Goal: Contribute content: Add original content to the website for others to see

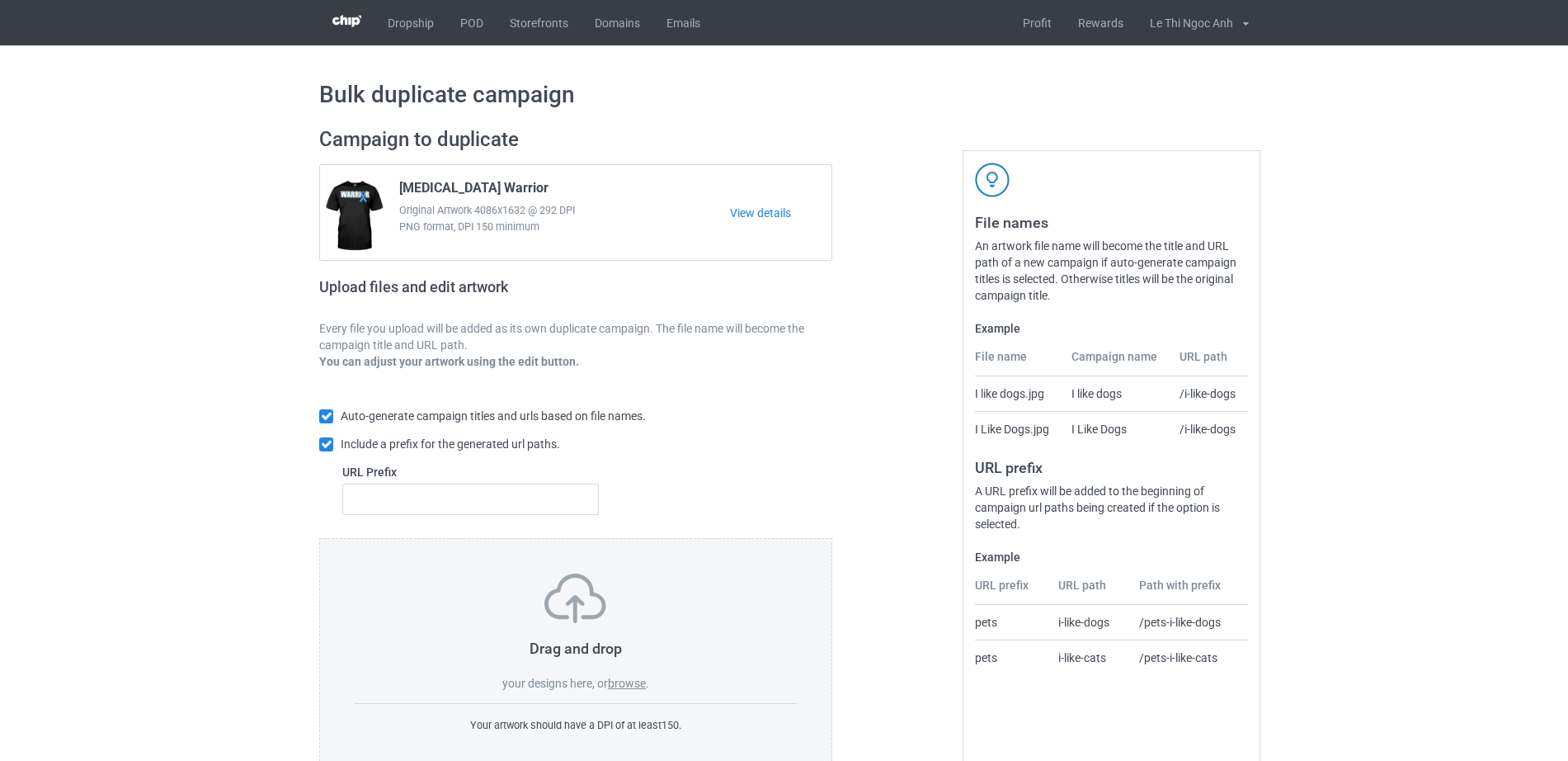
click at [632, 680] on label "browse" at bounding box center [627, 683] width 38 height 14
click at [0, 0] on input "browse" at bounding box center [0, 0] width 0 height 0
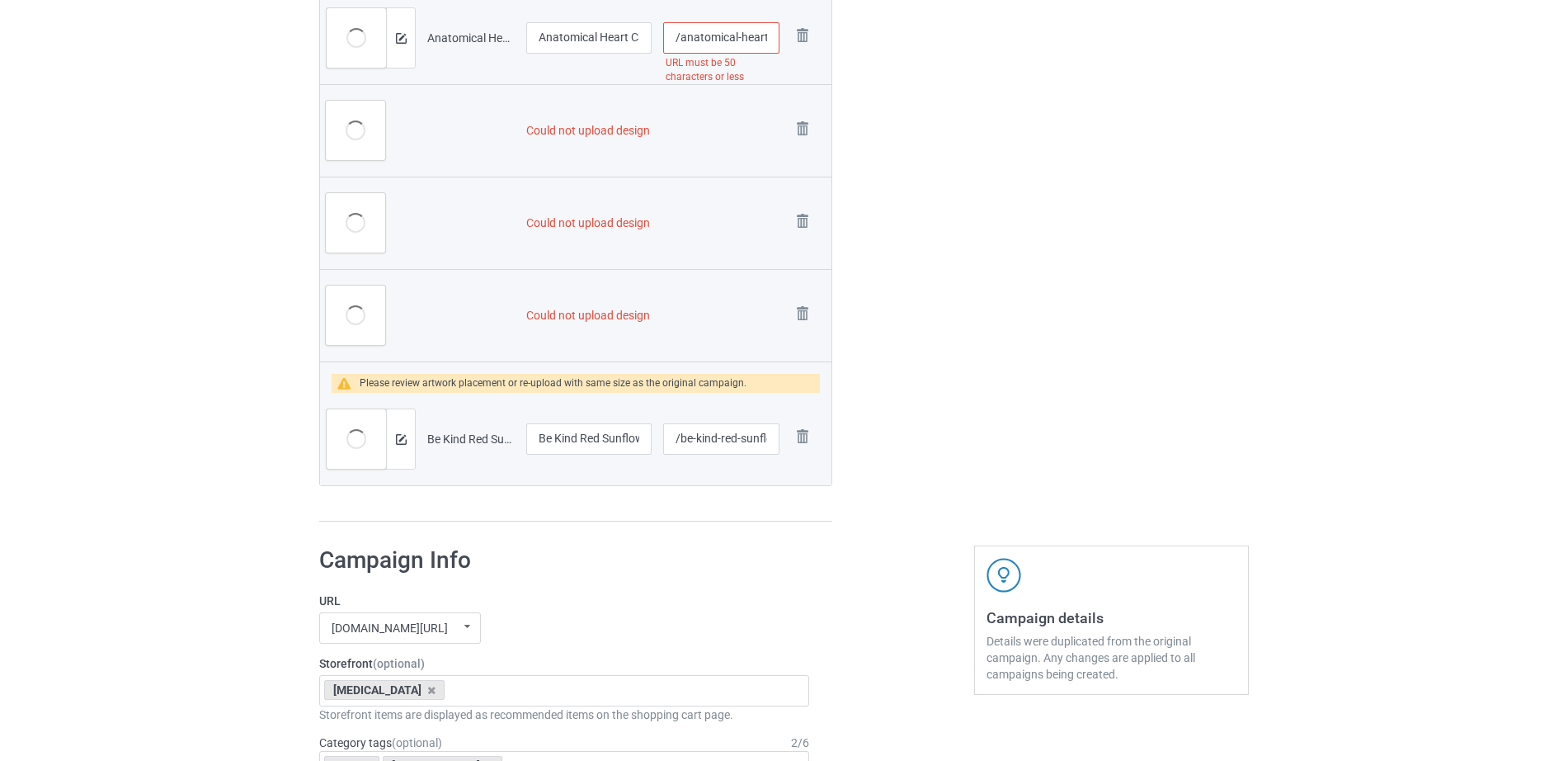
scroll to position [344, 0]
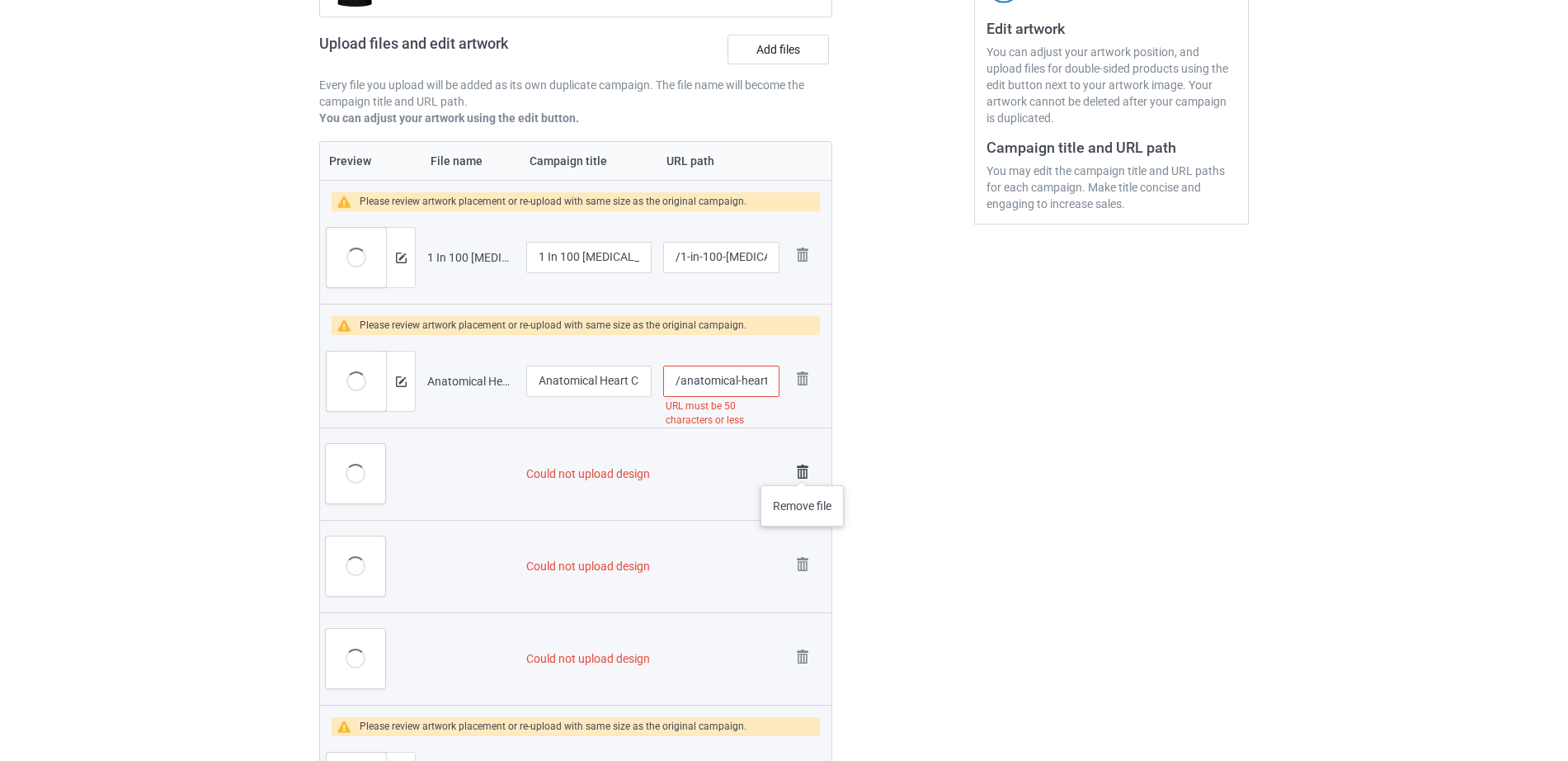
click at [802, 468] on img at bounding box center [802, 472] width 23 height 23
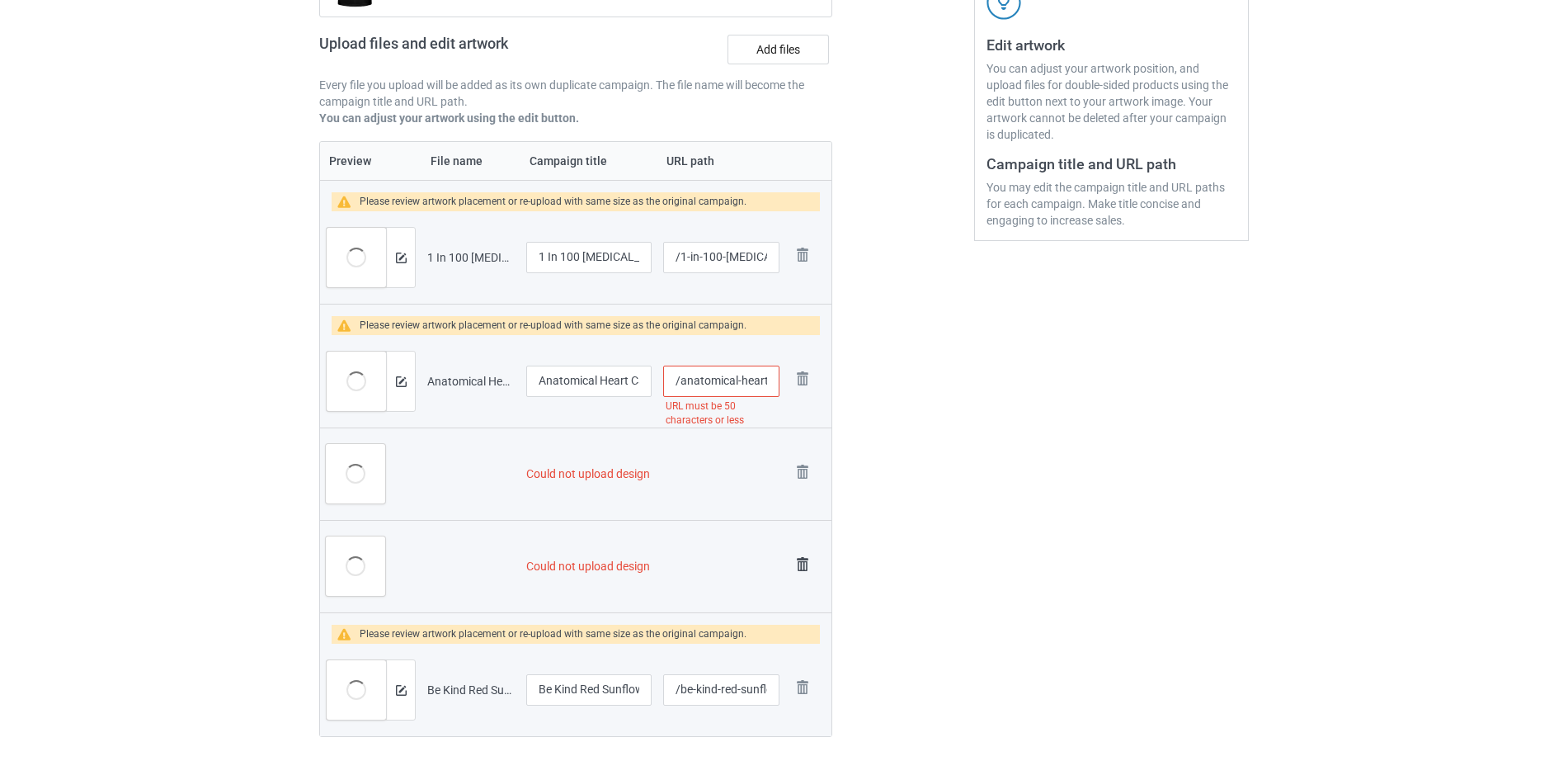
click at [0, 0] on img at bounding box center [0, 0] width 0 height 0
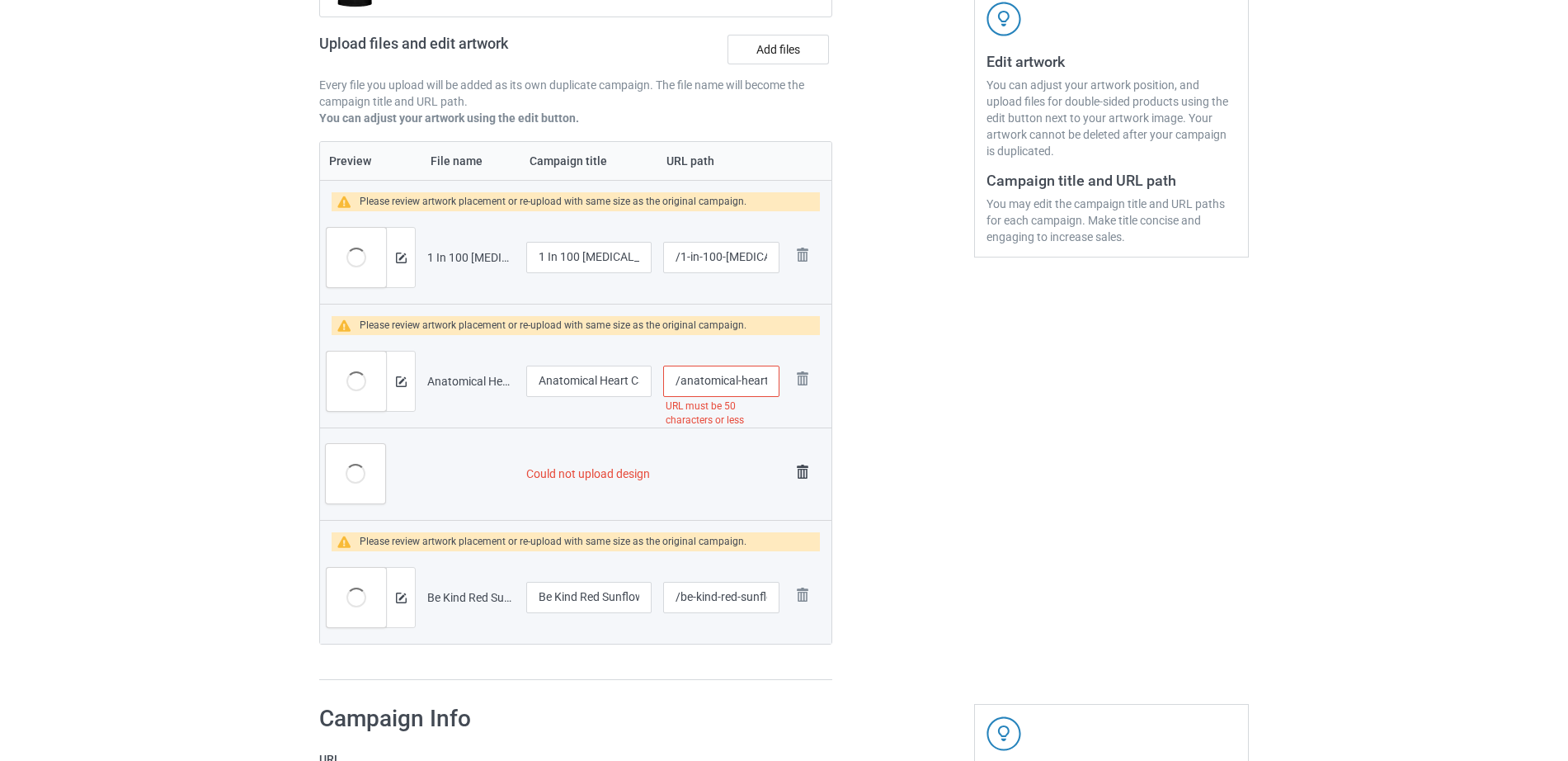
click at [801, 463] on img at bounding box center [802, 472] width 23 height 23
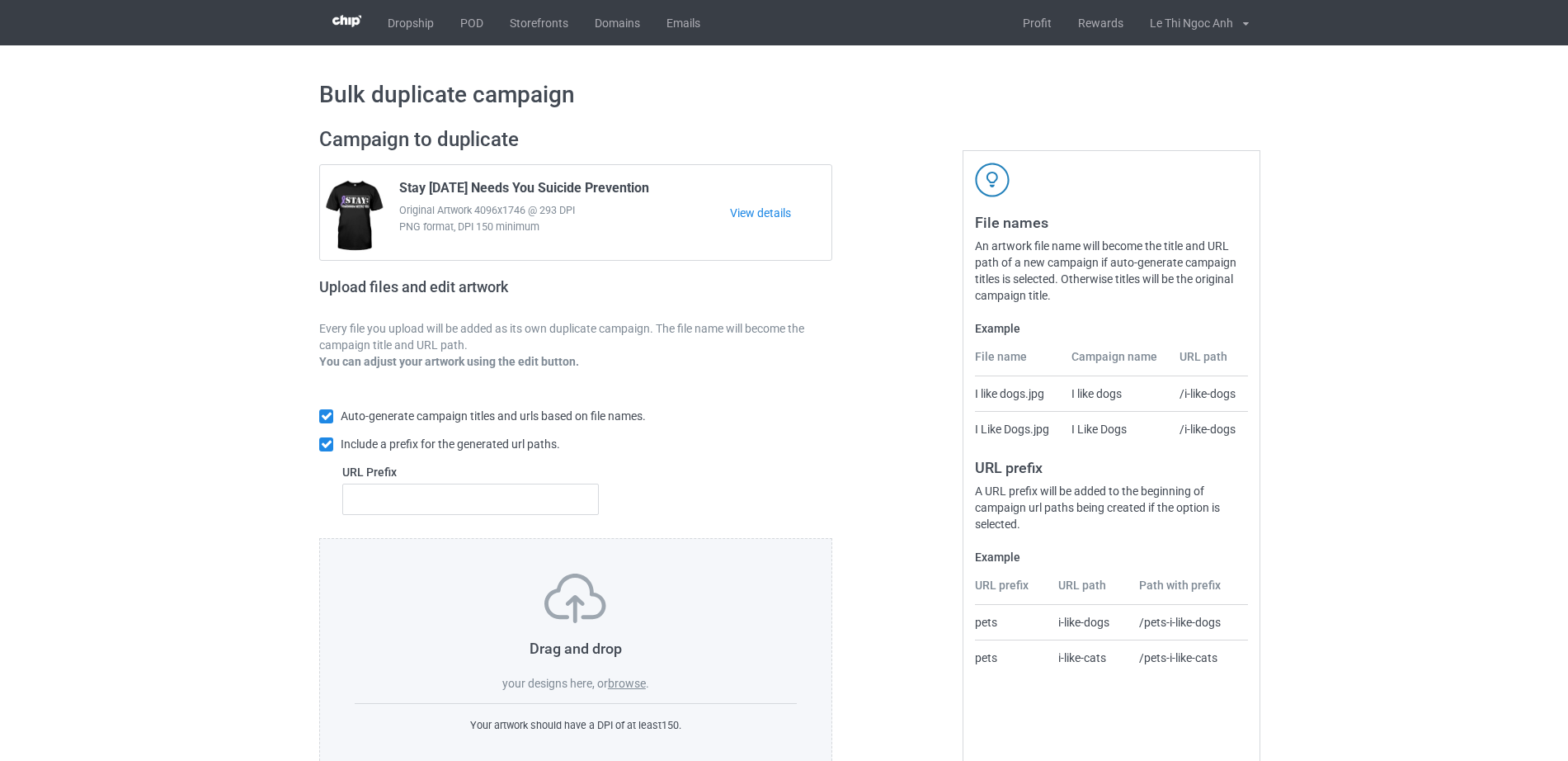
click at [615, 687] on label "browse" at bounding box center [627, 683] width 38 height 14
click at [0, 0] on input "browse" at bounding box center [0, 0] width 0 height 0
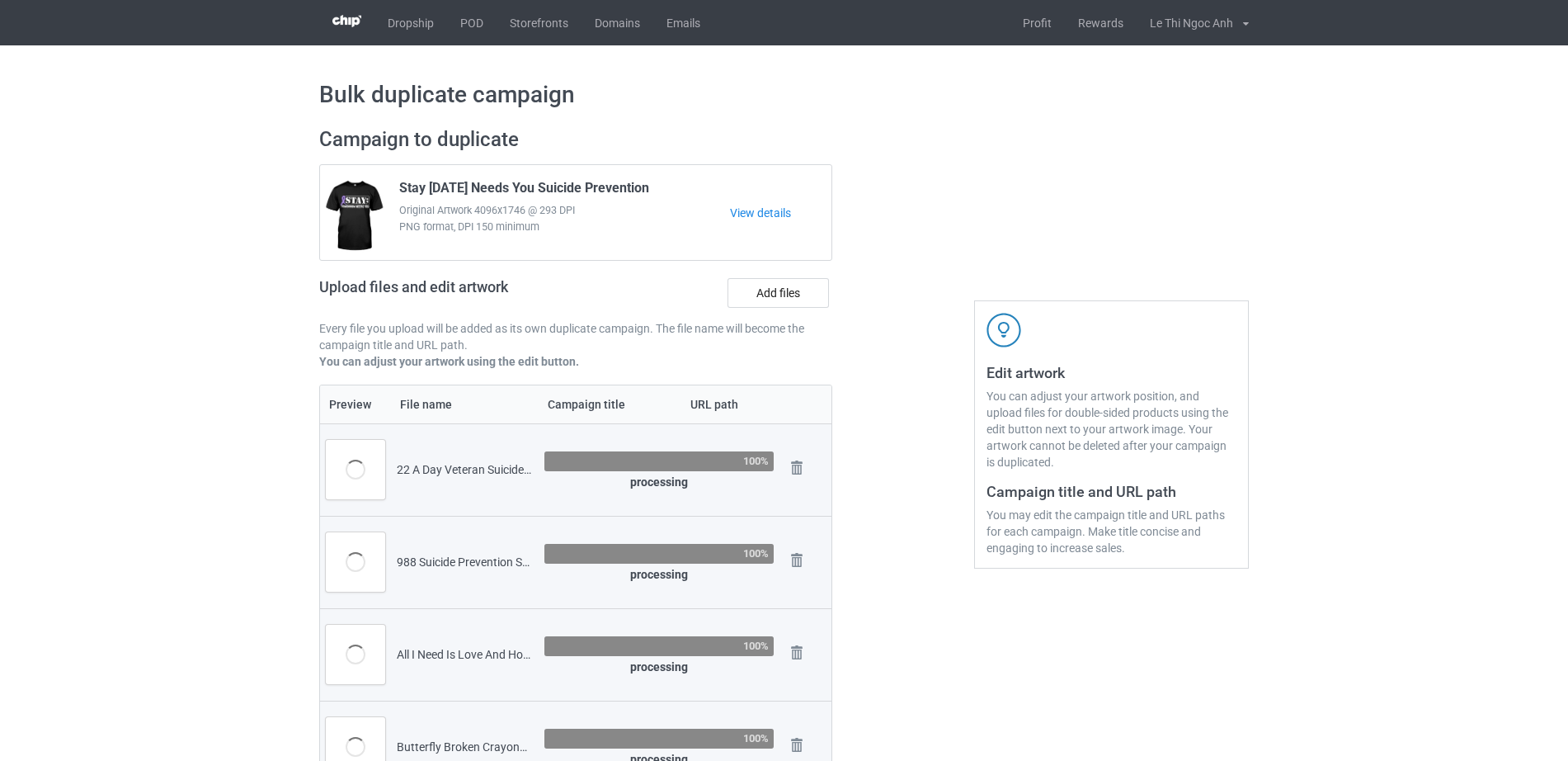
scroll to position [344, 0]
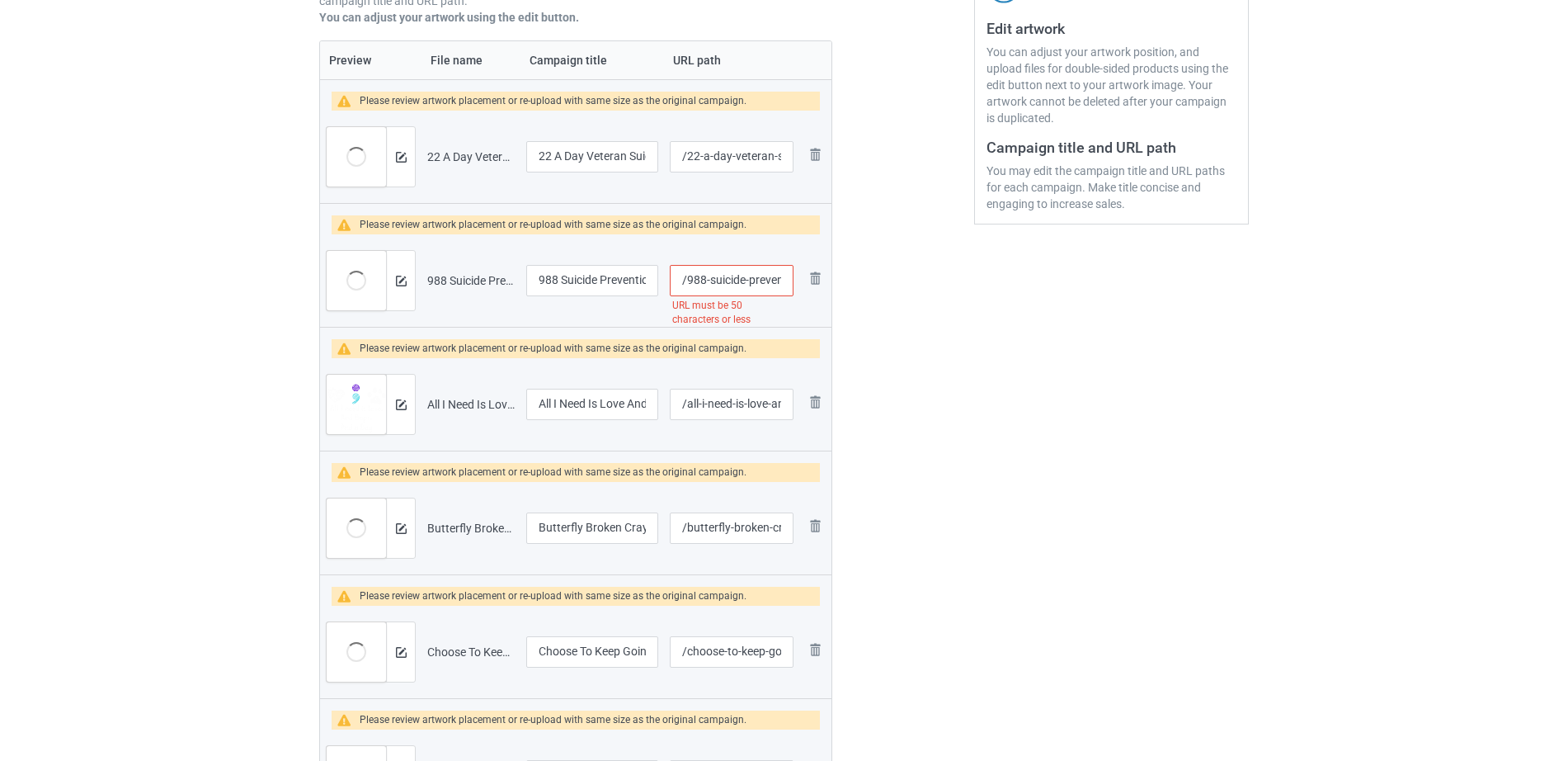
click at [718, 276] on input "/988-suicide-prevention-stay-tomorrow-needs-you-mental-health-t-shirt" at bounding box center [732, 281] width 123 height 31
drag, startPoint x: 724, startPoint y: 282, endPoint x: 797, endPoint y: 274, distance: 73.4
click at [797, 274] on td "/988-suicide-prevention-stay-tomorrow-needs-you-mental-health-t-shirt URL must …" at bounding box center [732, 280] width 135 height 92
click at [741, 279] on input "/988-suicide-prevention-stay-tomorrow-needs-you-mental-health-t-shirt" at bounding box center [732, 281] width 123 height 31
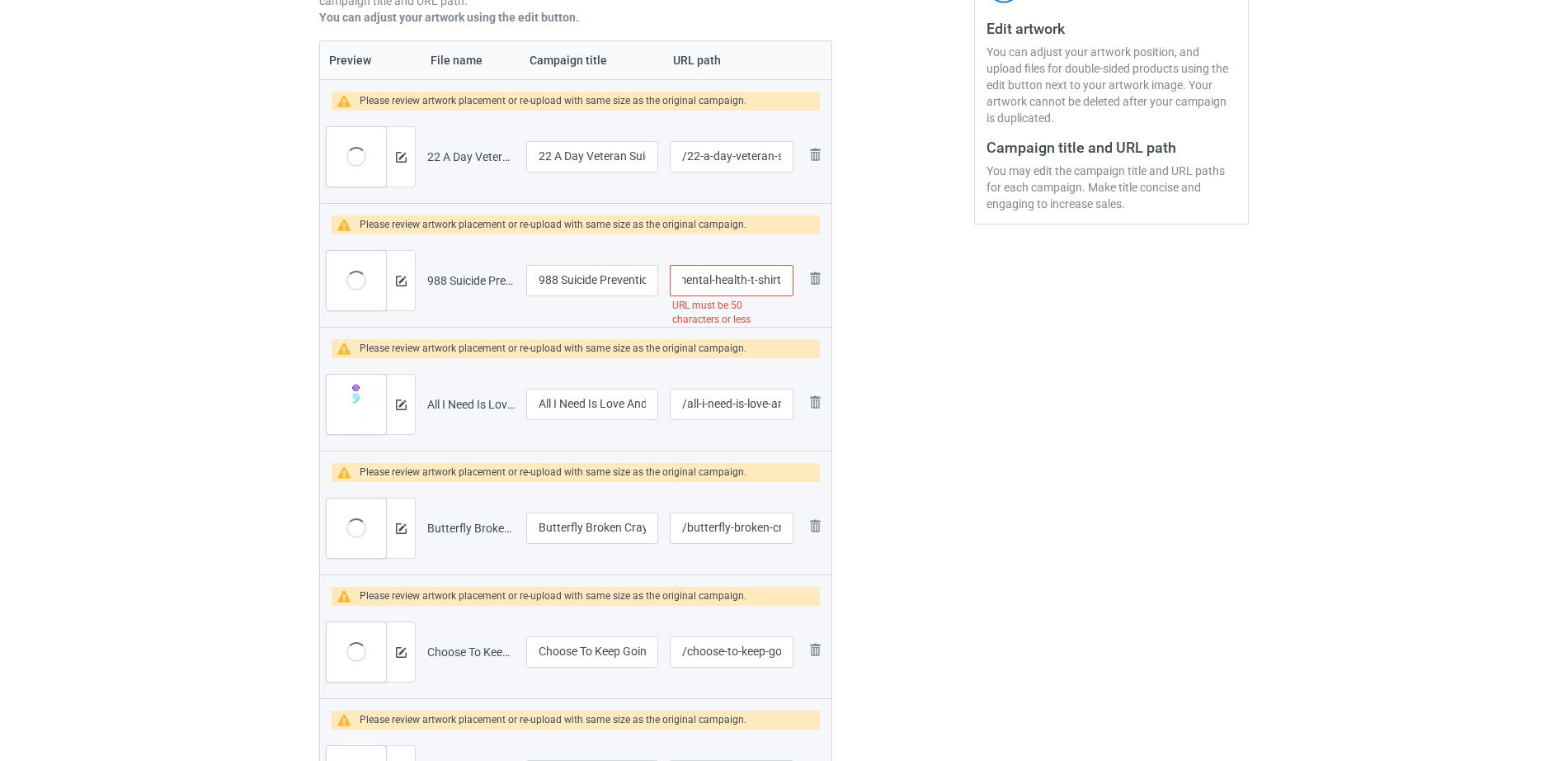
drag, startPoint x: 708, startPoint y: 280, endPoint x: 792, endPoint y: 274, distance: 84.2
click at [792, 274] on input "/988-suicide-prevention-stay-tomorrow-needs-you-mental-health-t-shirt" at bounding box center [732, 281] width 123 height 31
click at [889, 267] on div at bounding box center [903, 321] width 119 height 1099
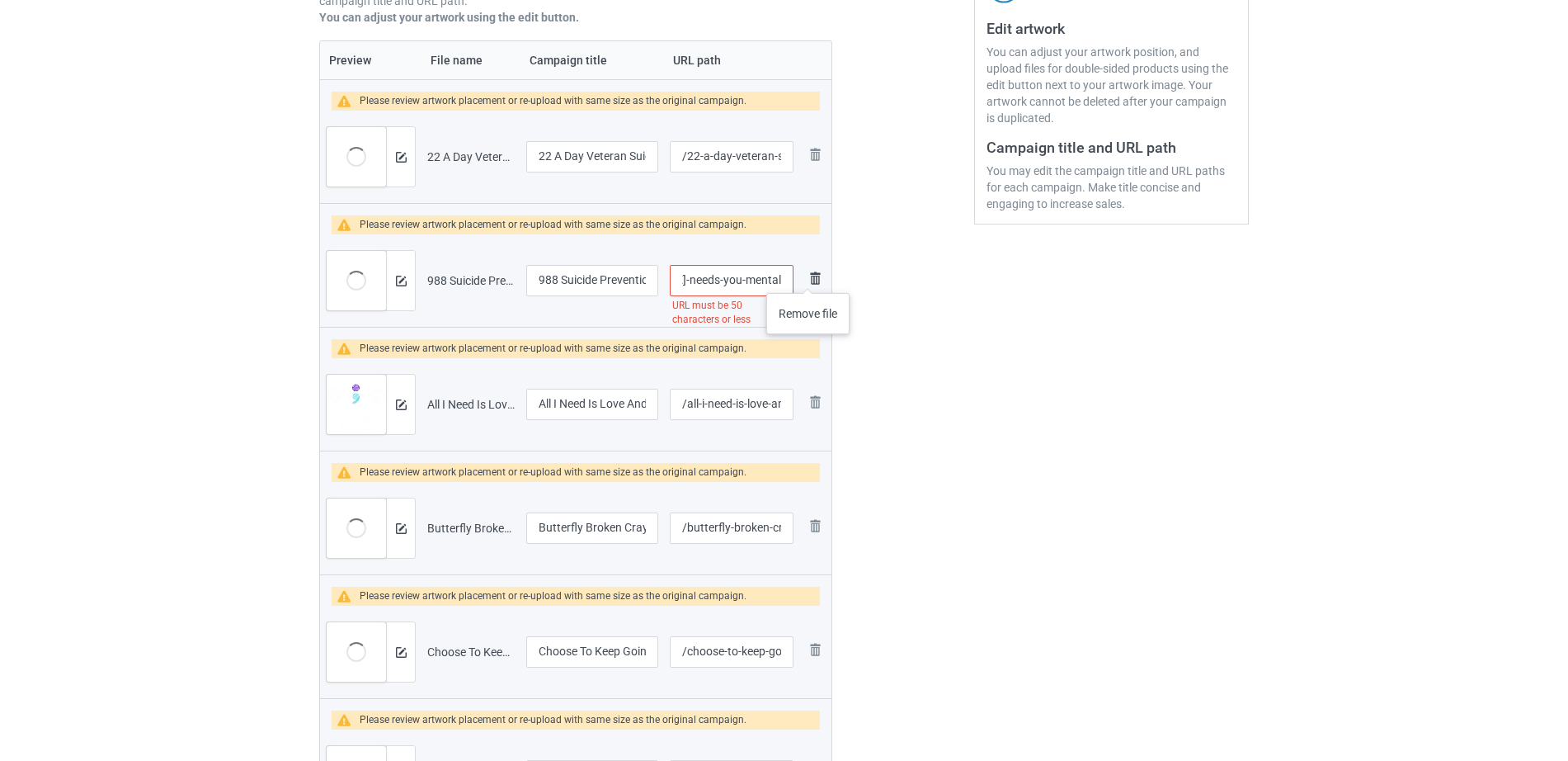
drag, startPoint x: 693, startPoint y: 281, endPoint x: 808, endPoint y: 276, distance: 115.1
click at [808, 276] on tr "Preview and edit artwork 988 Suicide Prevention Stay Tomorrow Needs You Mental …" at bounding box center [576, 280] width 512 height 92
click at [699, 275] on input "/988-suicide-prevention-stay-tomorrow-needs-you-mental" at bounding box center [732, 281] width 123 height 31
drag, startPoint x: 717, startPoint y: 276, endPoint x: 797, endPoint y: 265, distance: 80.8
click at [797, 265] on td "/988-suicide-prevention-stay-tomorrow-needs-you-mental URL must be 50 character…" at bounding box center [732, 280] width 135 height 92
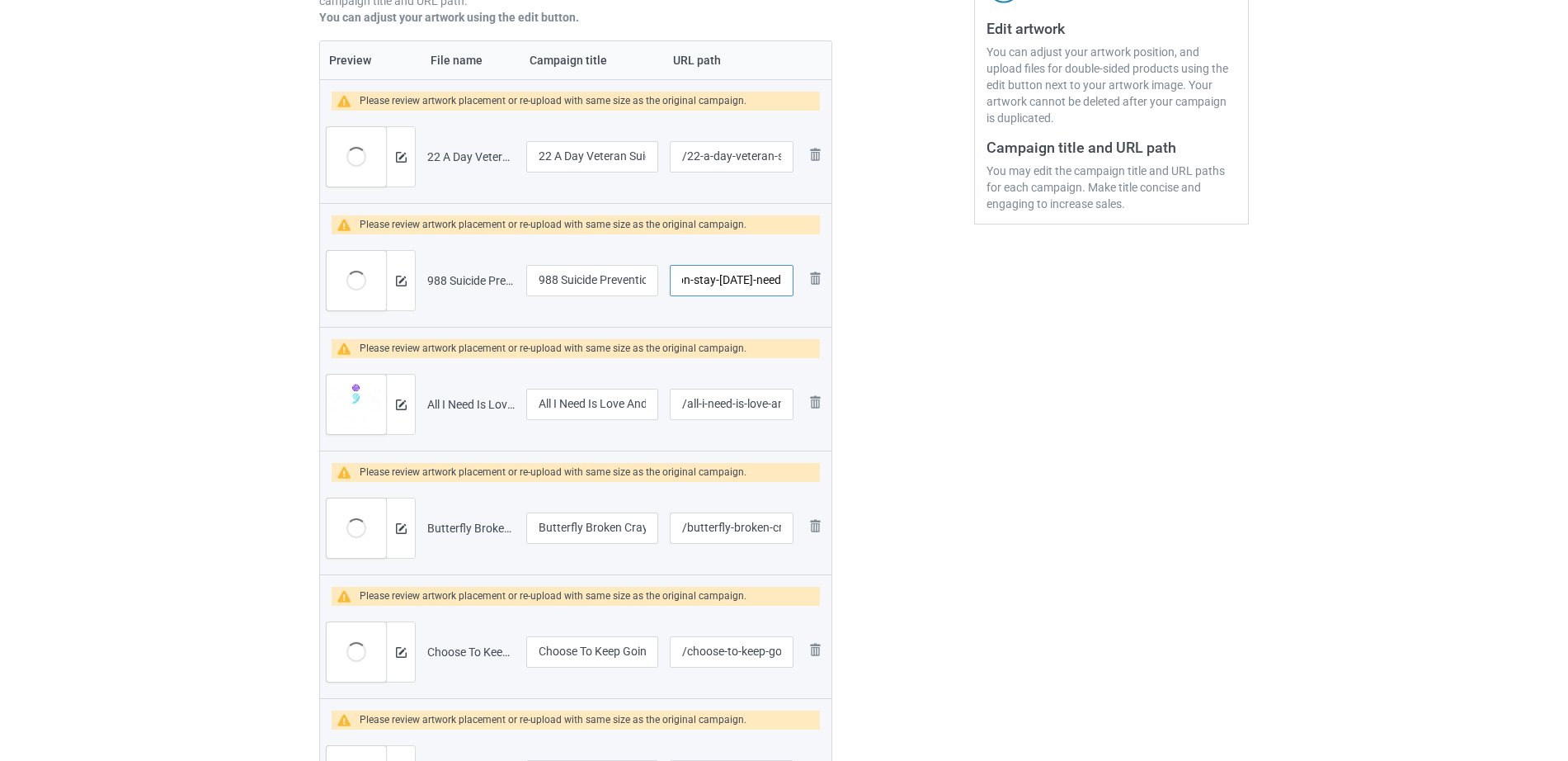
scroll to position [0, 127]
type input "/988-suicide-prevention-stay-tomorrow-need"
drag, startPoint x: 616, startPoint y: 274, endPoint x: 681, endPoint y: 260, distance: 66.5
click at [681, 260] on tr "Preview and edit artwork 988 Suicide Prevention Stay Tomorrow Needs You Mental …" at bounding box center [576, 280] width 512 height 92
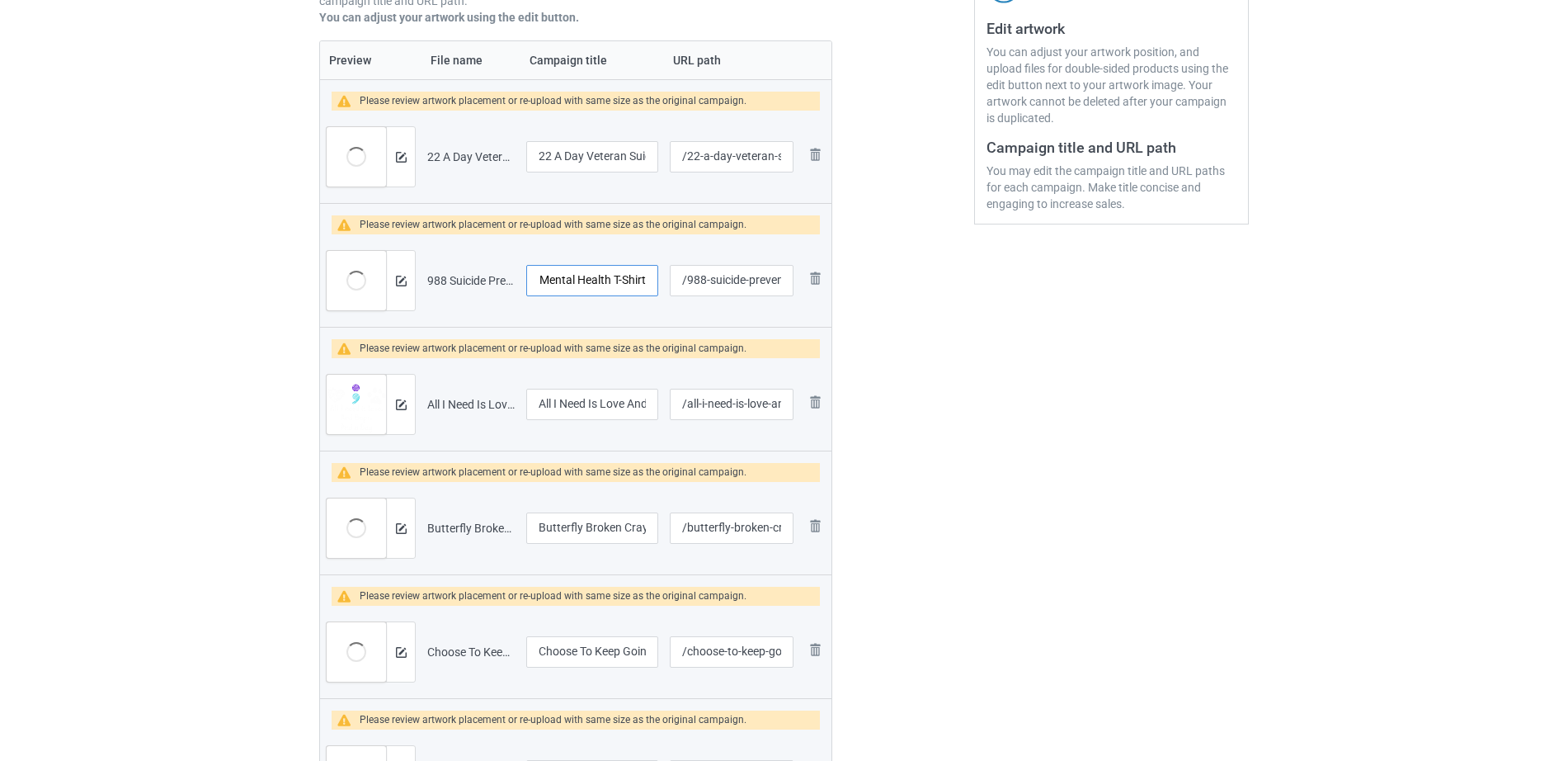
click at [572, 271] on input "988 Suicide Prevention Stay Tomorrow Needs You Mental Health T-Shirt" at bounding box center [593, 281] width 132 height 31
click at [604, 276] on input "988 Suicide Prevention Stay Tomorrow Needs You Mental Health T-Shirt" at bounding box center [593, 281] width 132 height 31
drag, startPoint x: 537, startPoint y: 279, endPoint x: 650, endPoint y: 283, distance: 113.1
click at [674, 274] on tr "Preview and edit artwork 988 Suicide Prevention Stay Tomorrow Needs You Mental …" at bounding box center [576, 280] width 512 height 92
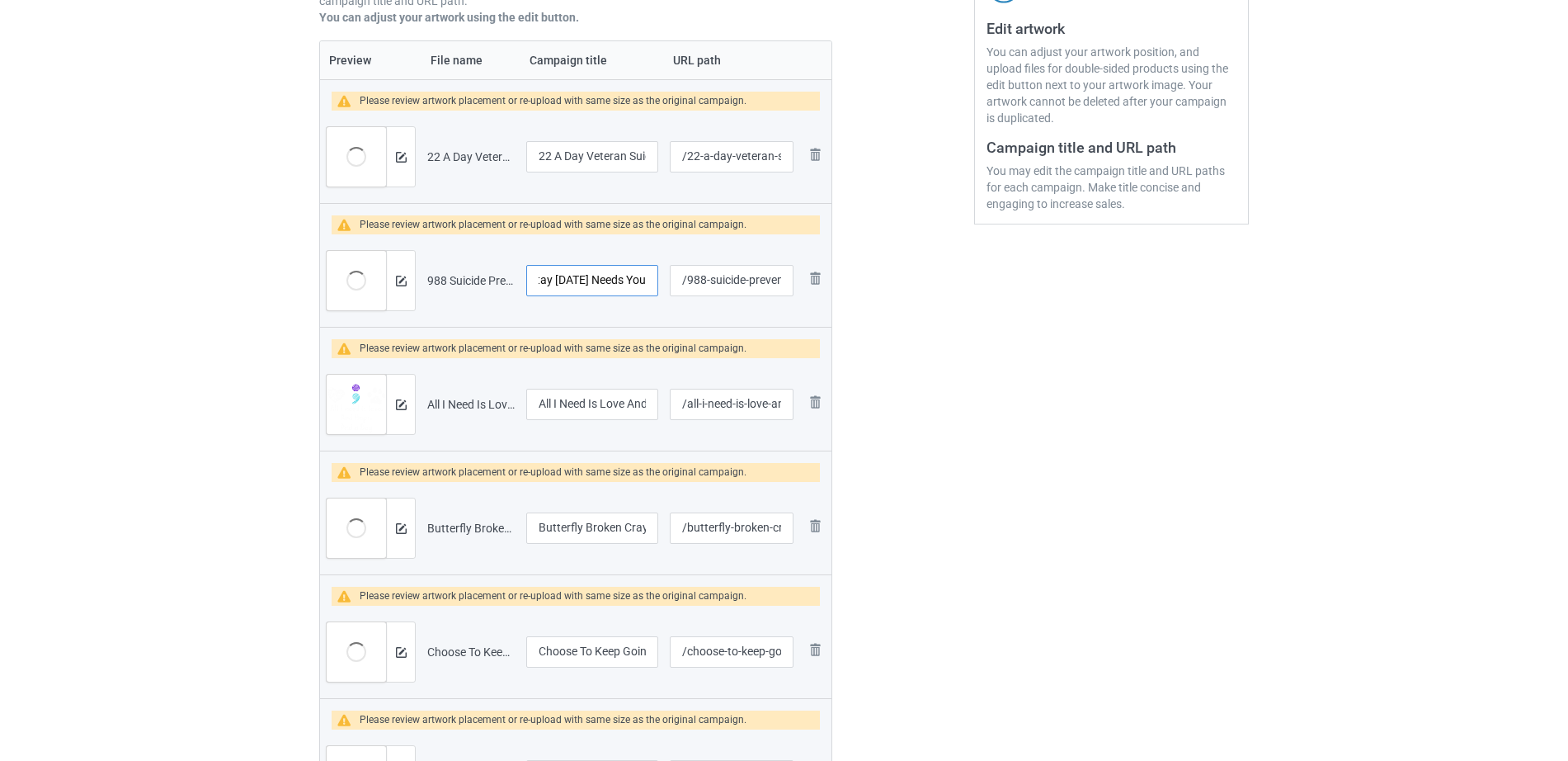
type input "988 Suicide Prevention Stay Tomorrow Needs You"
click at [1005, 401] on div "Edit artwork You can adjust your artwork position, and upload files for double-…" at bounding box center [1111, 321] width 298 height 1099
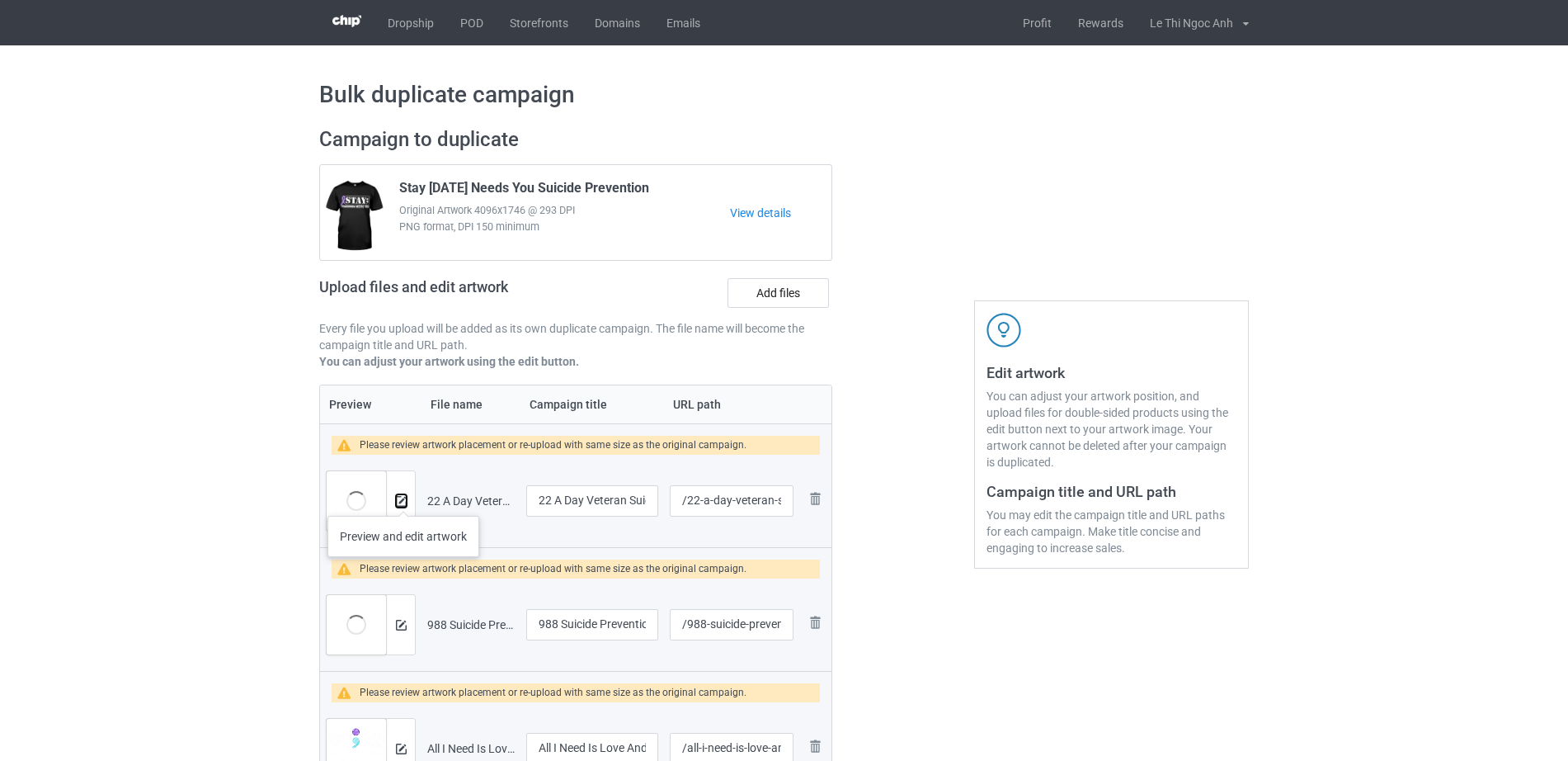
click at [404, 499] on img at bounding box center [401, 501] width 11 height 11
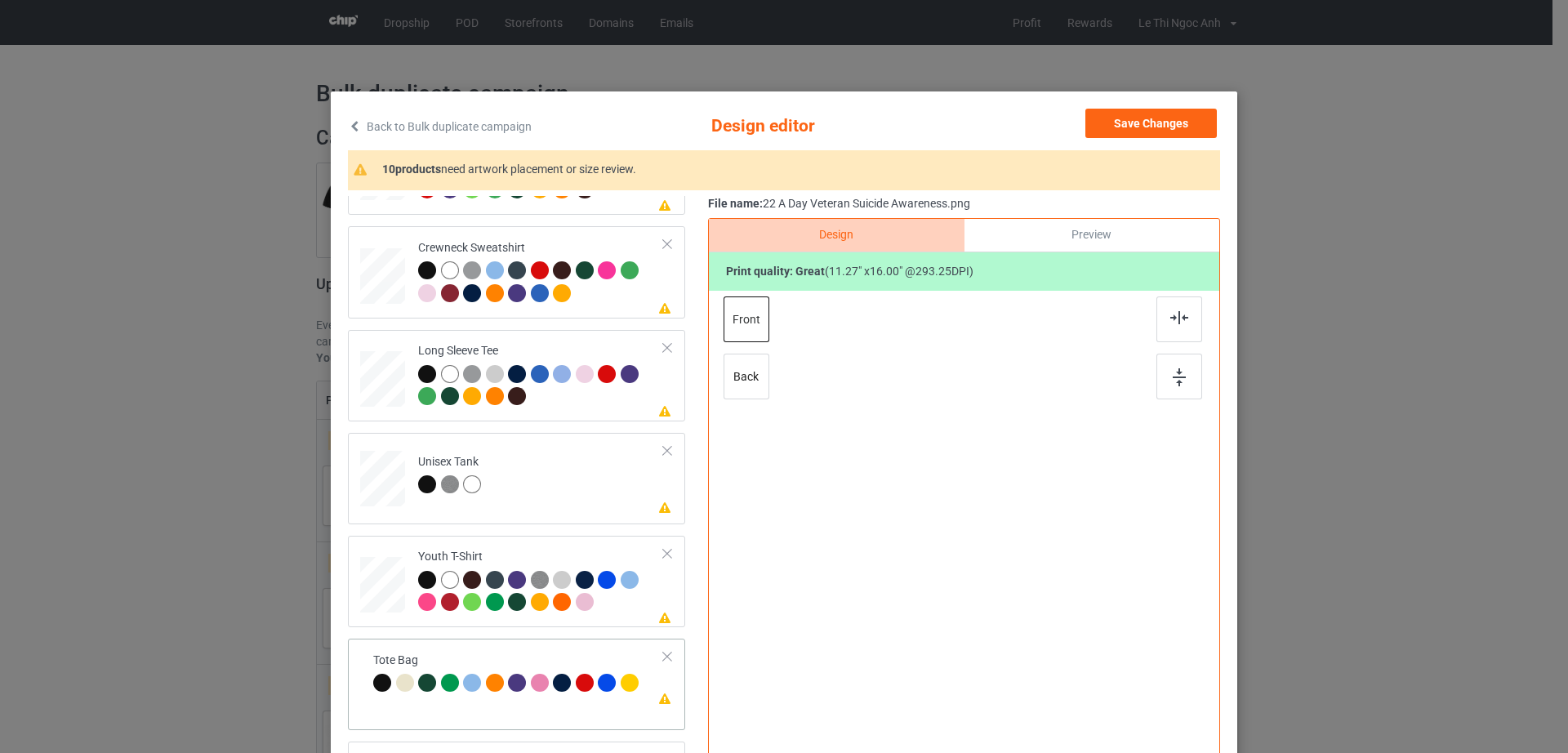
scroll to position [189, 0]
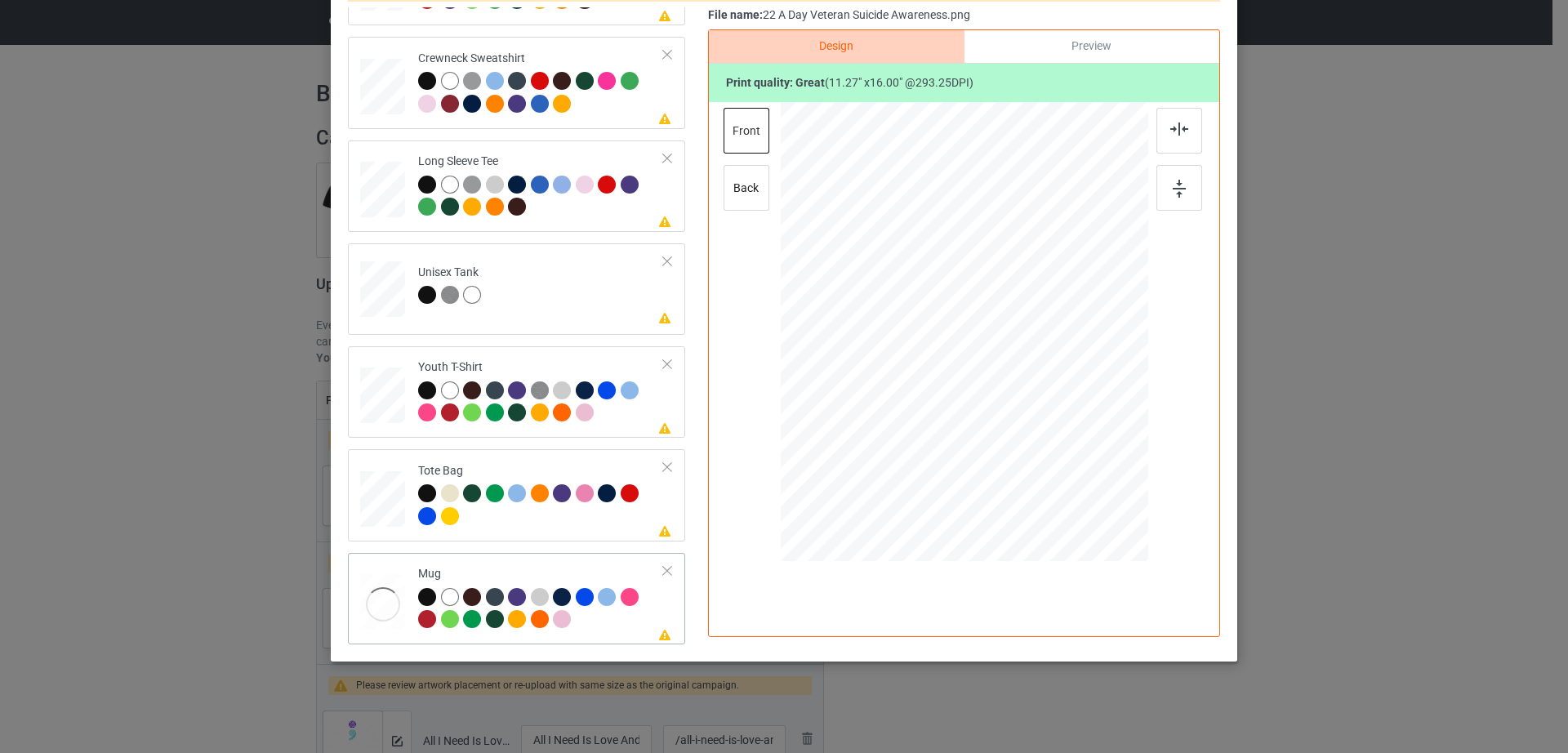
click at [661, 569] on div at bounding box center [667, 571] width 12 height 12
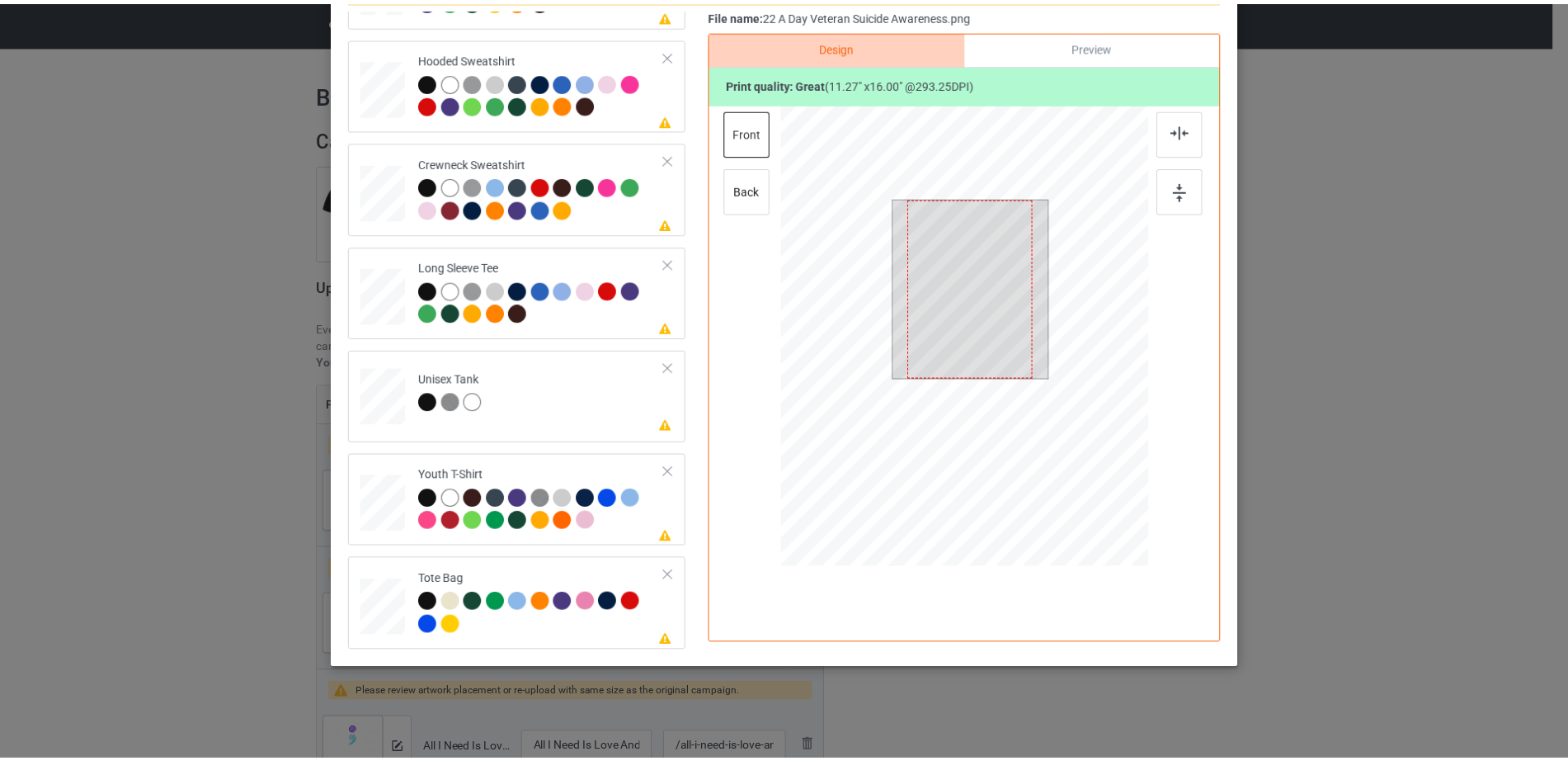
scroll to position [0, 0]
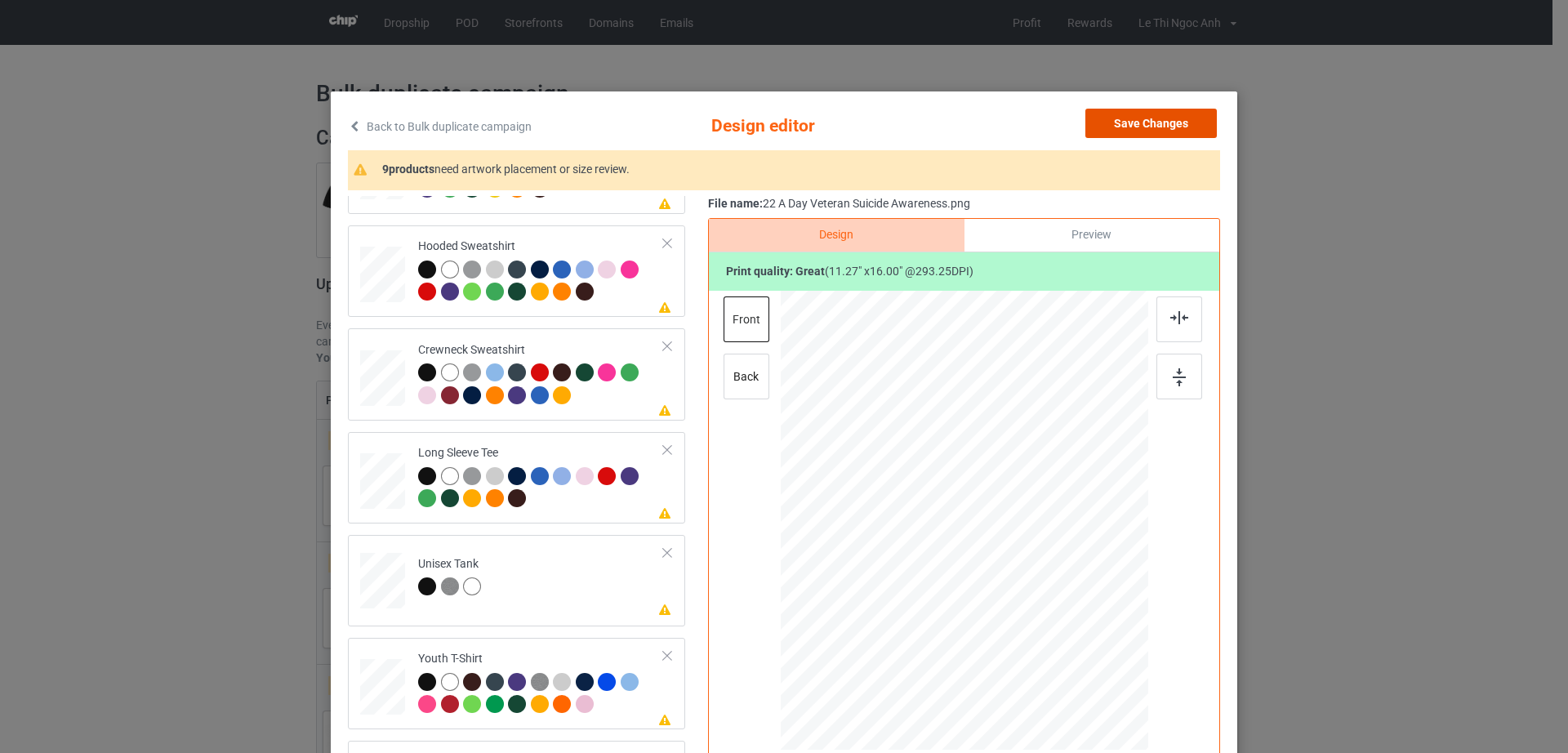
click at [1161, 124] on button "Save Changes" at bounding box center [1151, 123] width 132 height 30
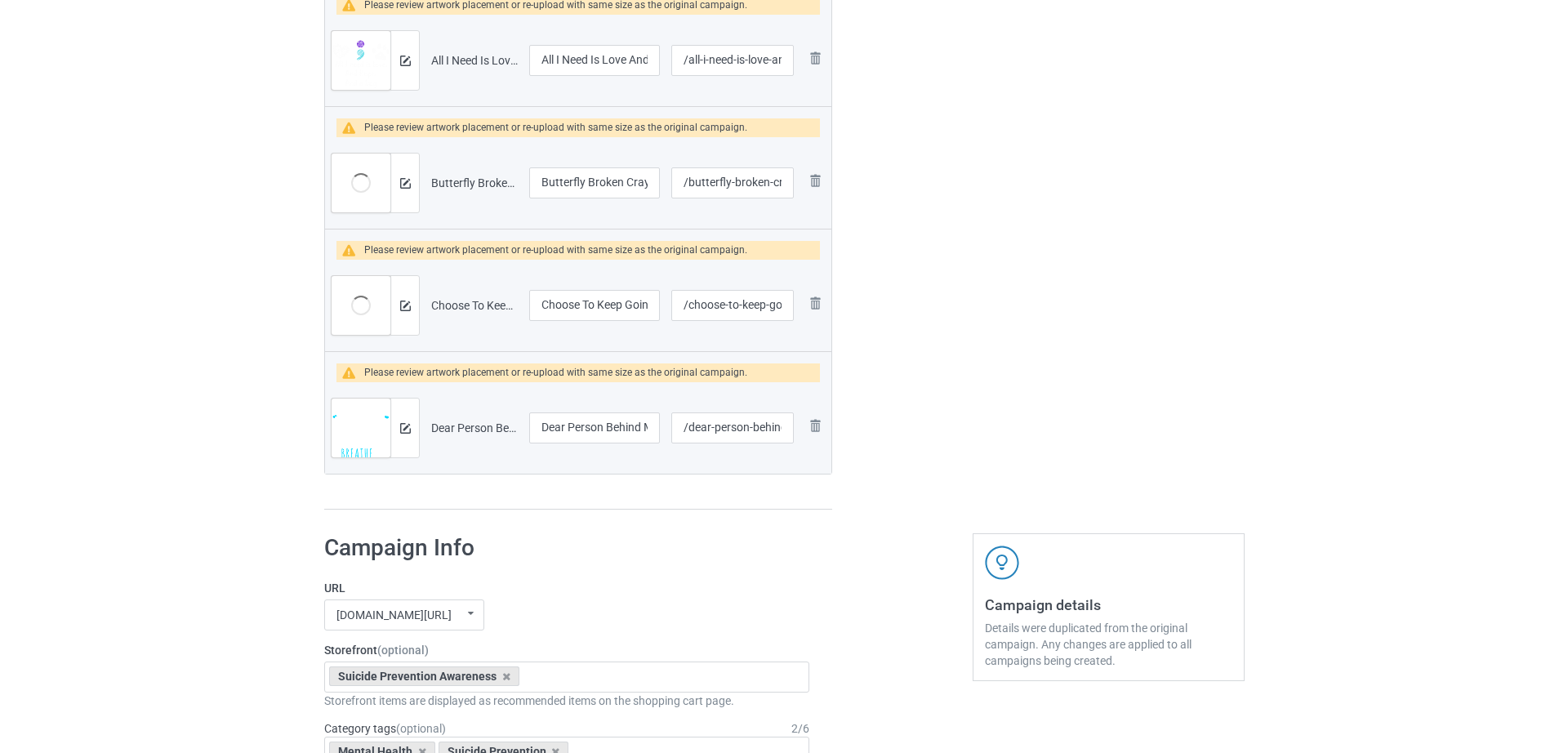
scroll to position [340, 0]
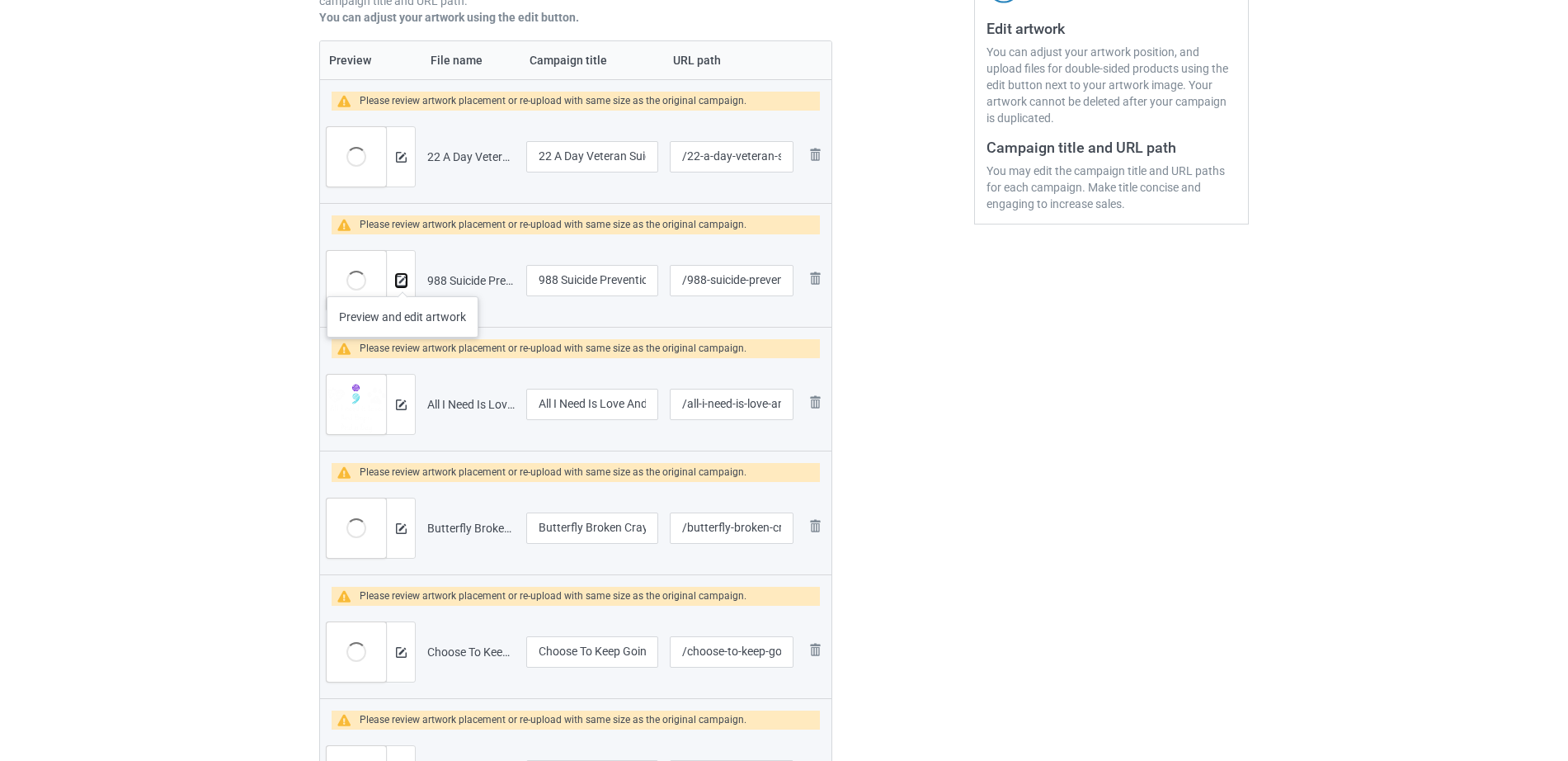
click at [402, 280] on img at bounding box center [401, 281] width 11 height 11
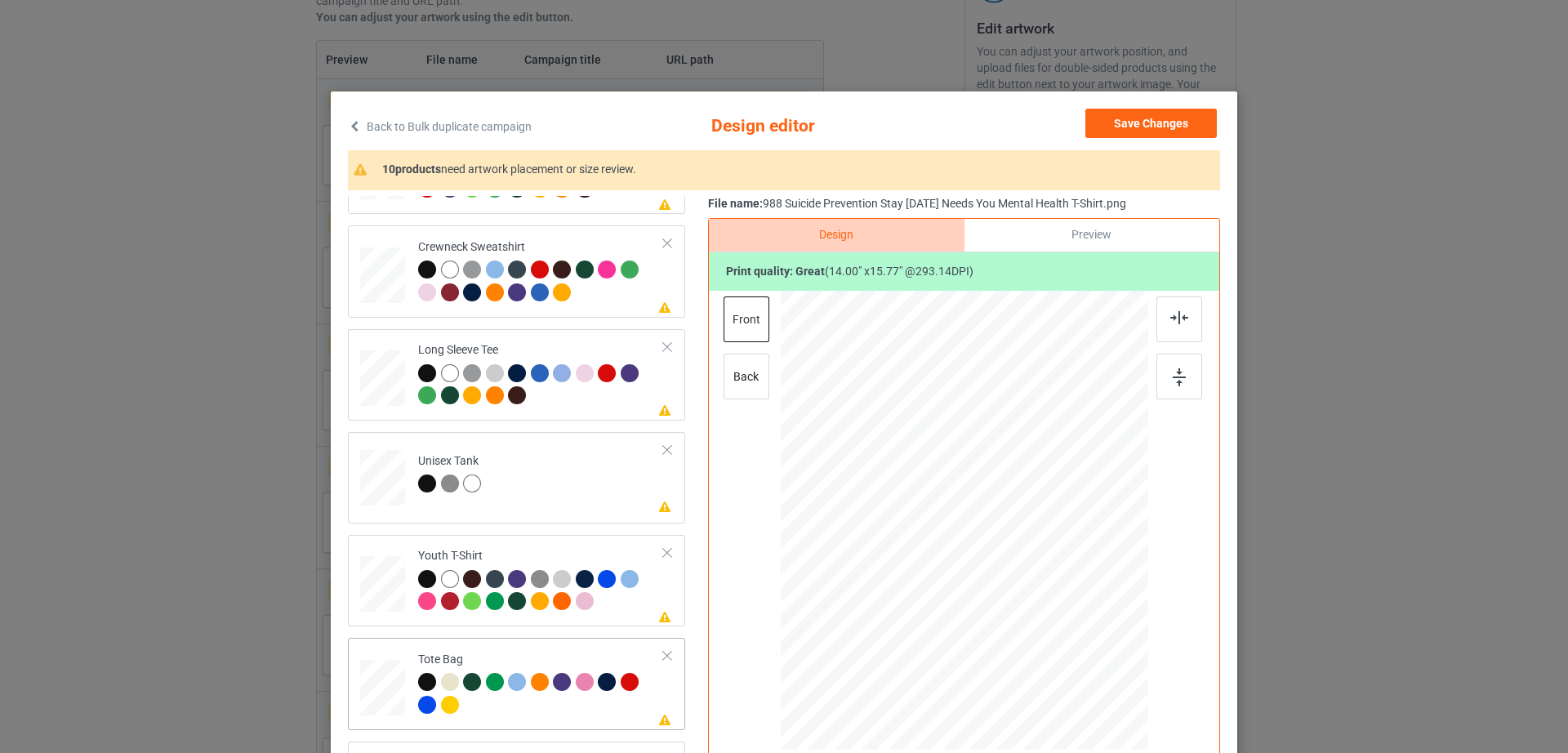
scroll to position [189, 0]
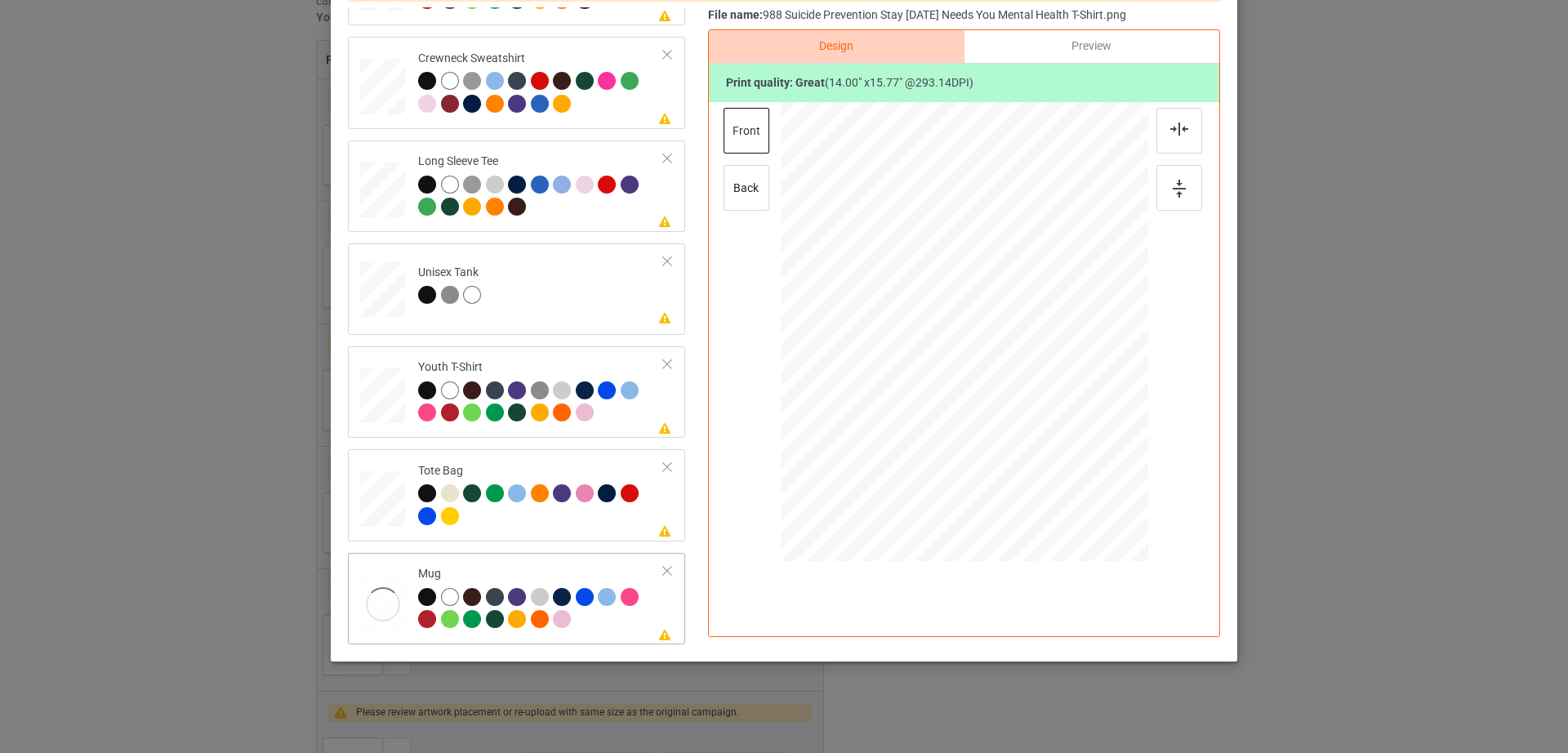
click at [661, 567] on div at bounding box center [667, 571] width 12 height 12
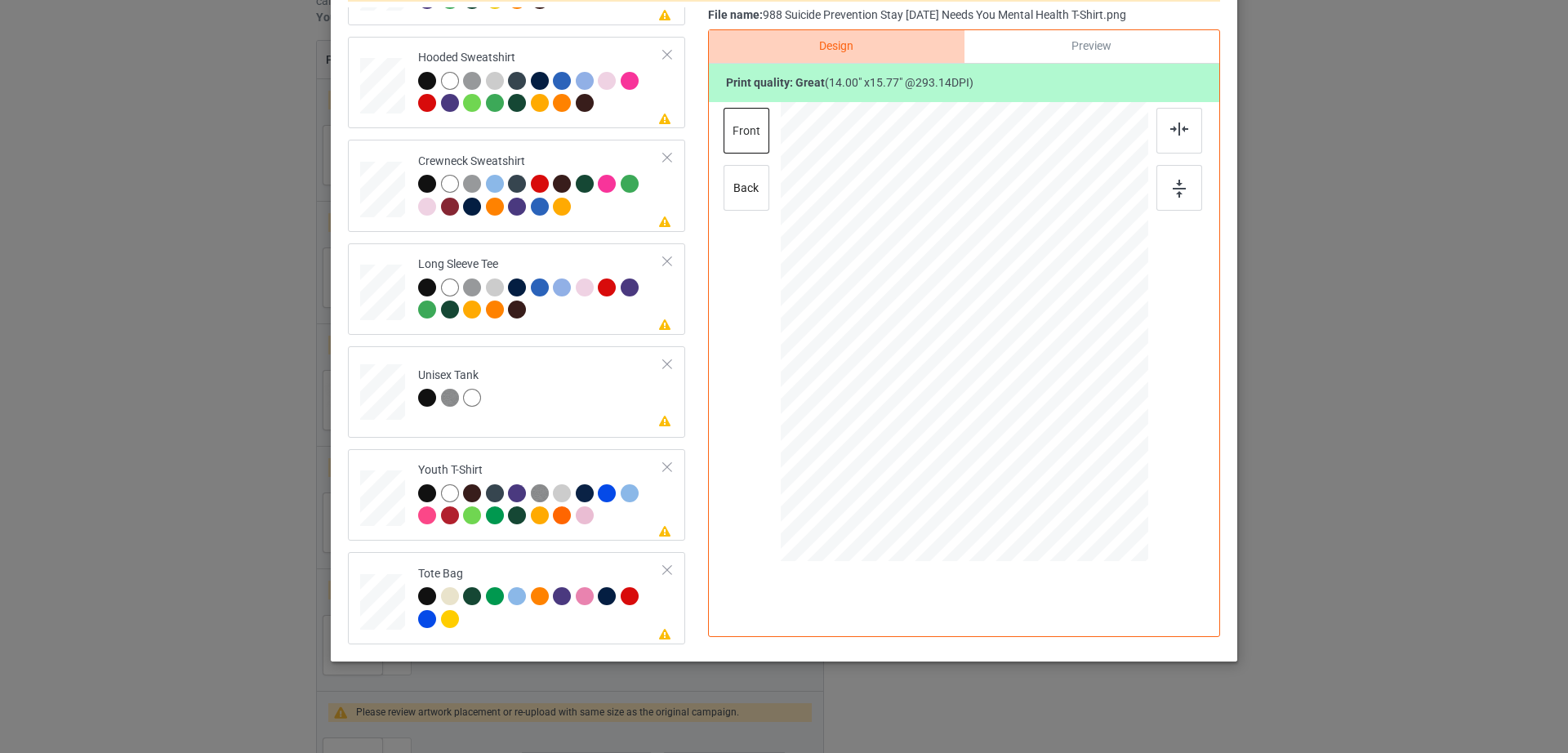
scroll to position [0, 0]
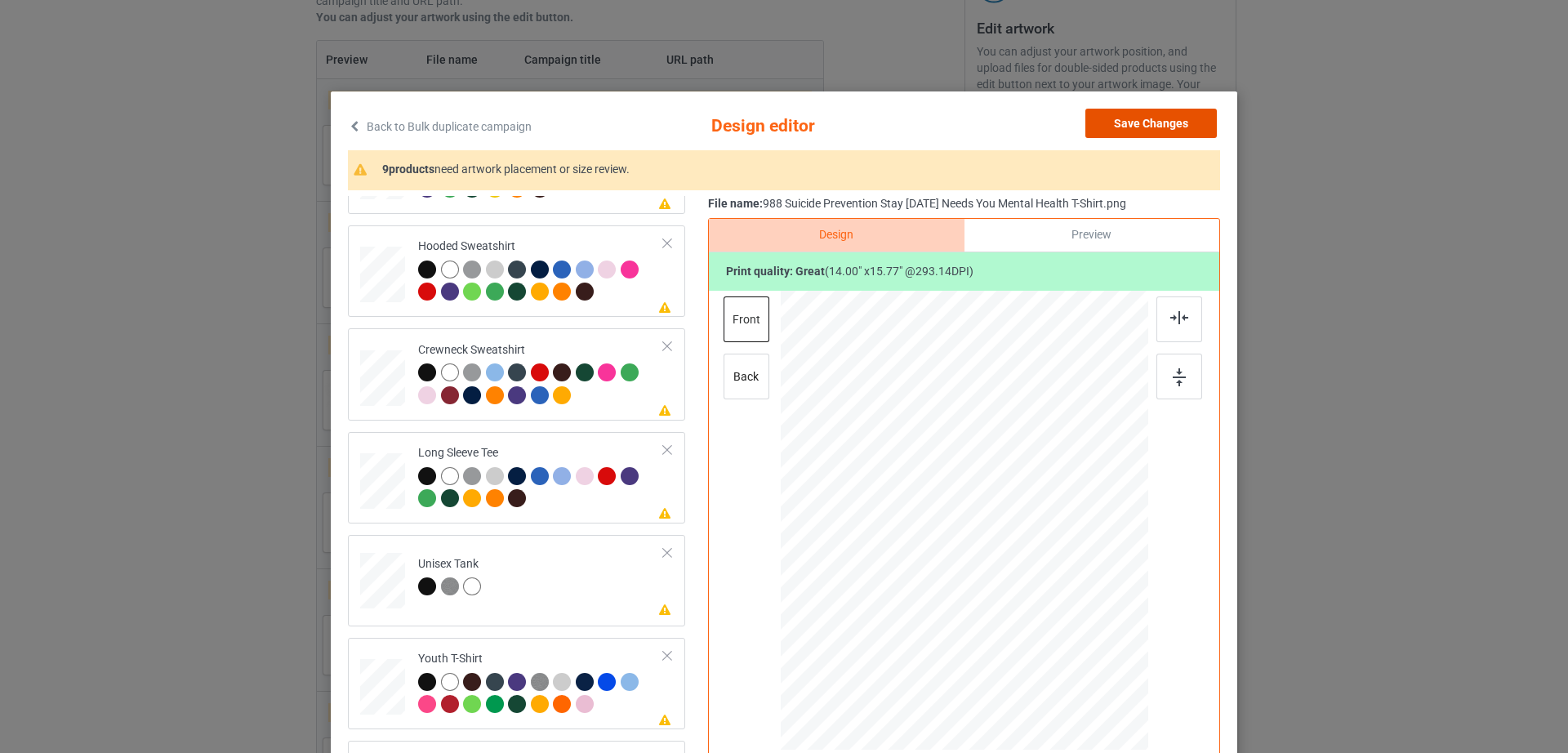
click at [1157, 116] on button "Save Changes" at bounding box center [1151, 123] width 132 height 30
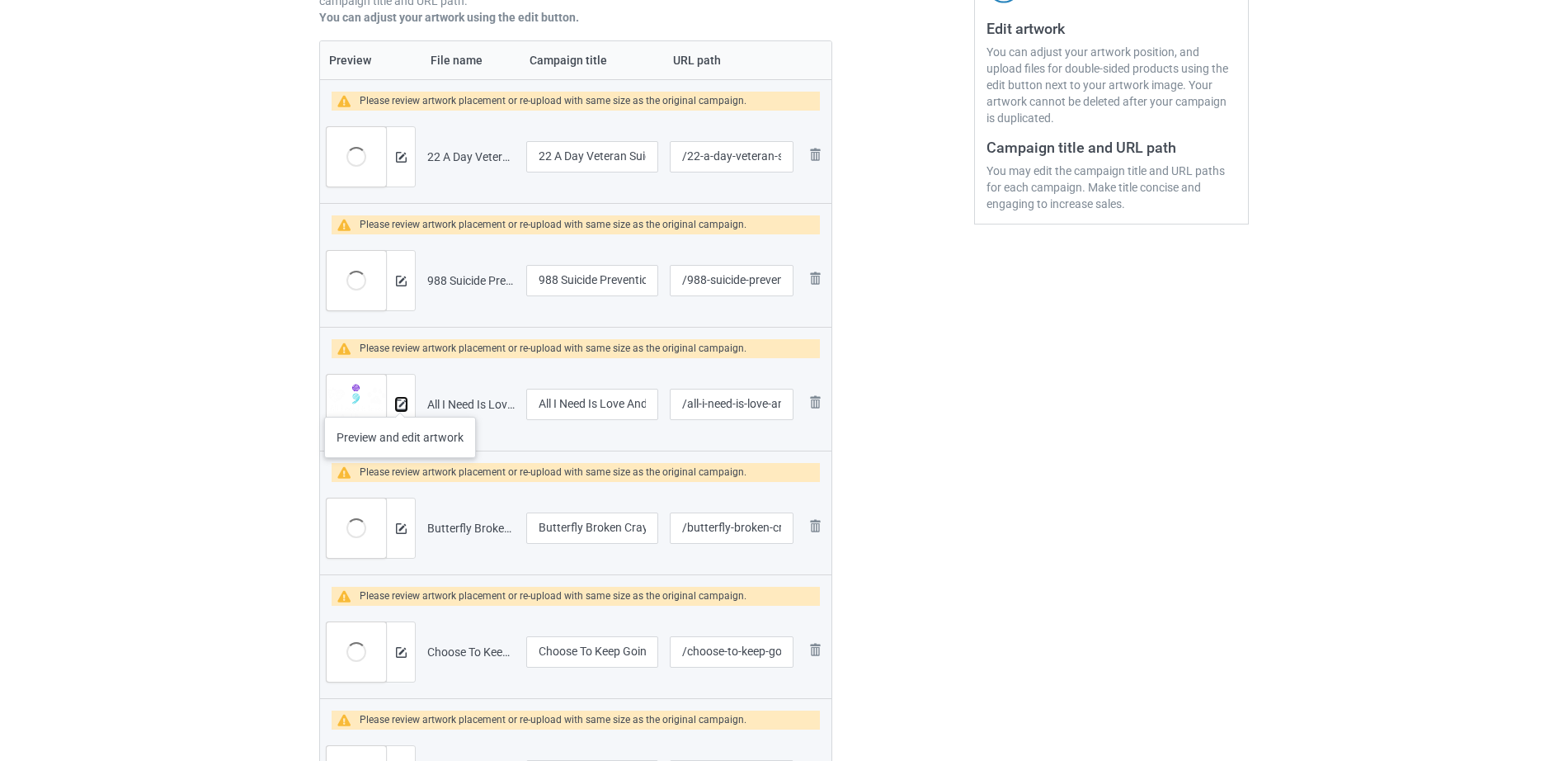
click at [400, 400] on img at bounding box center [401, 404] width 11 height 11
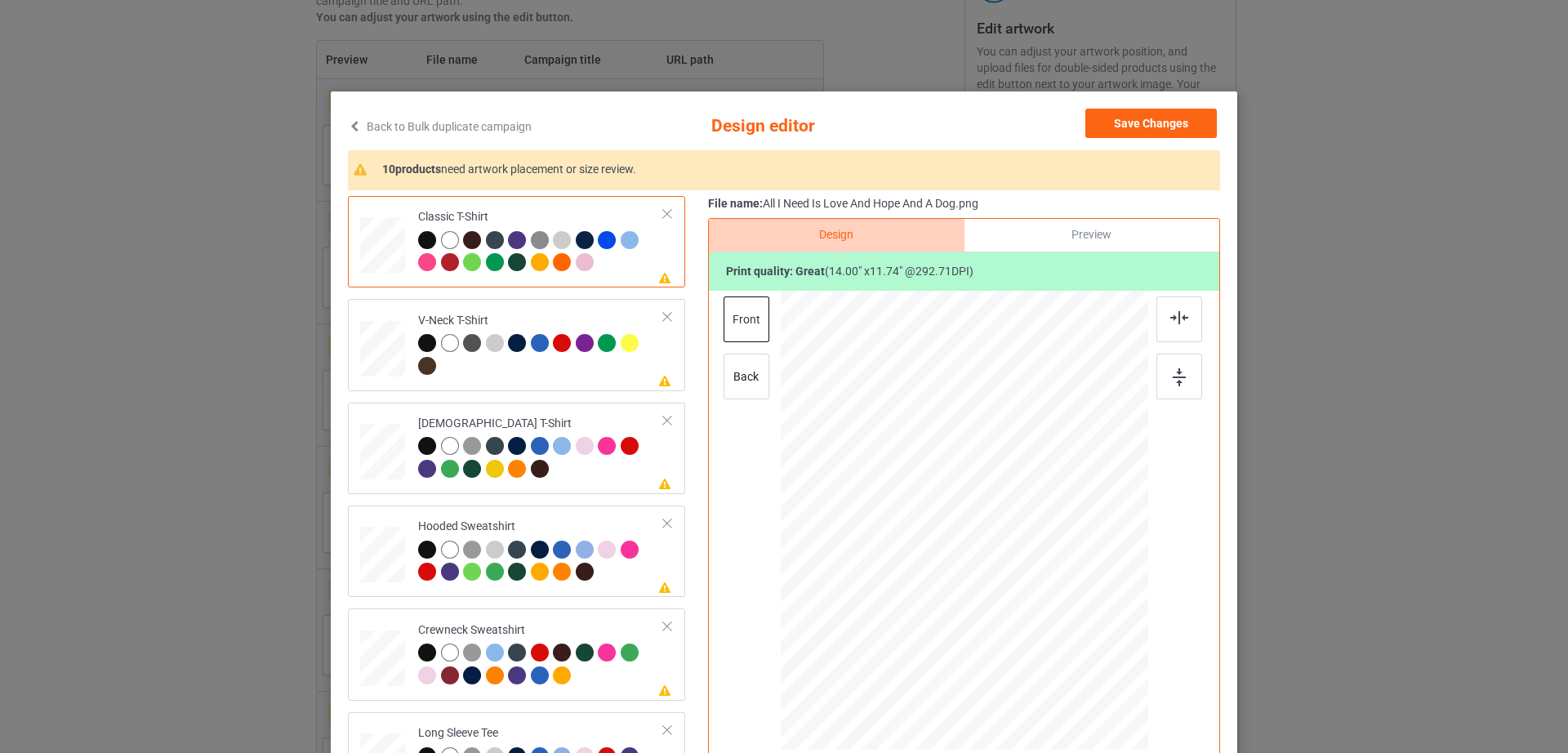
scroll to position [189, 0]
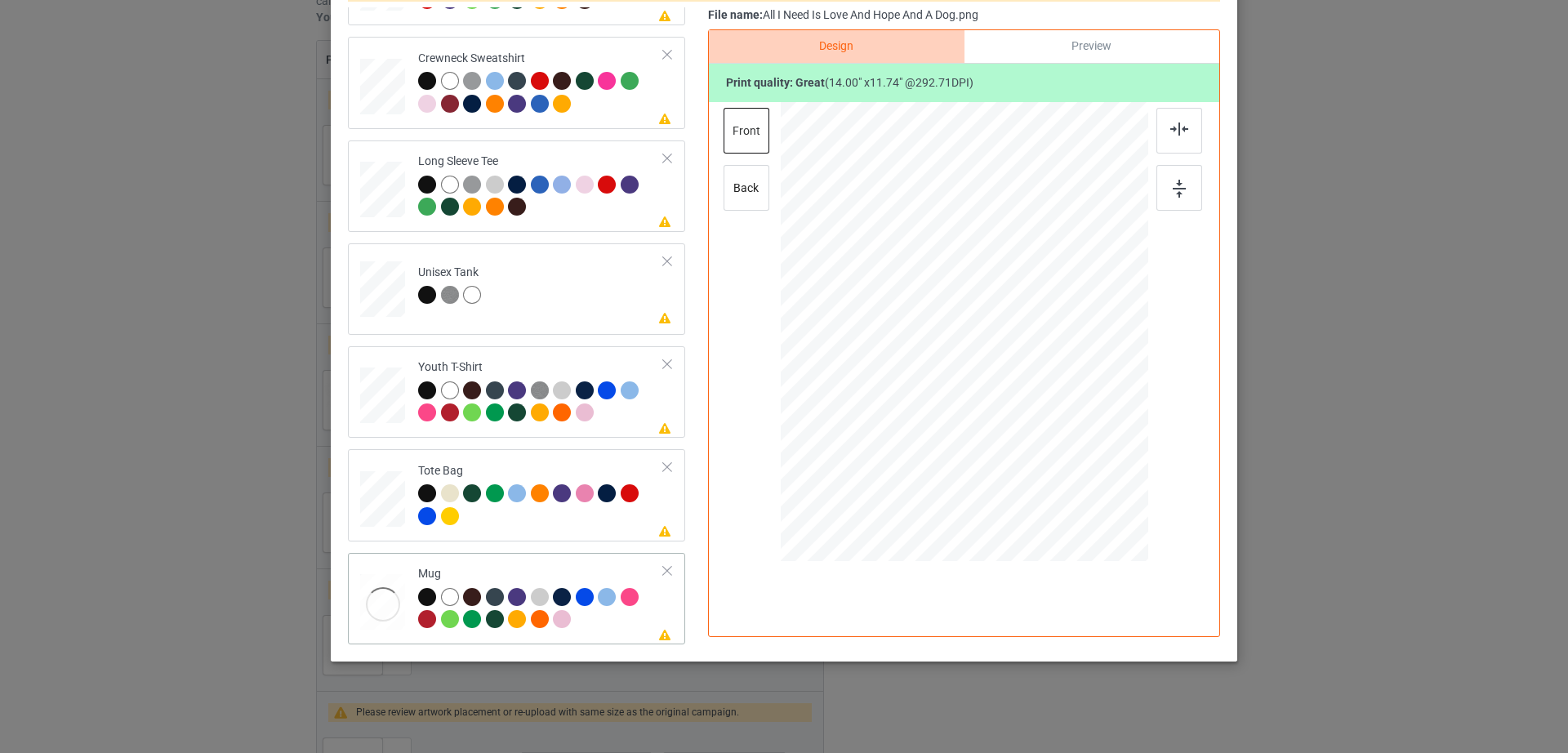
click at [376, 612] on div at bounding box center [383, 604] width 45 height 61
click at [661, 571] on div at bounding box center [667, 571] width 12 height 12
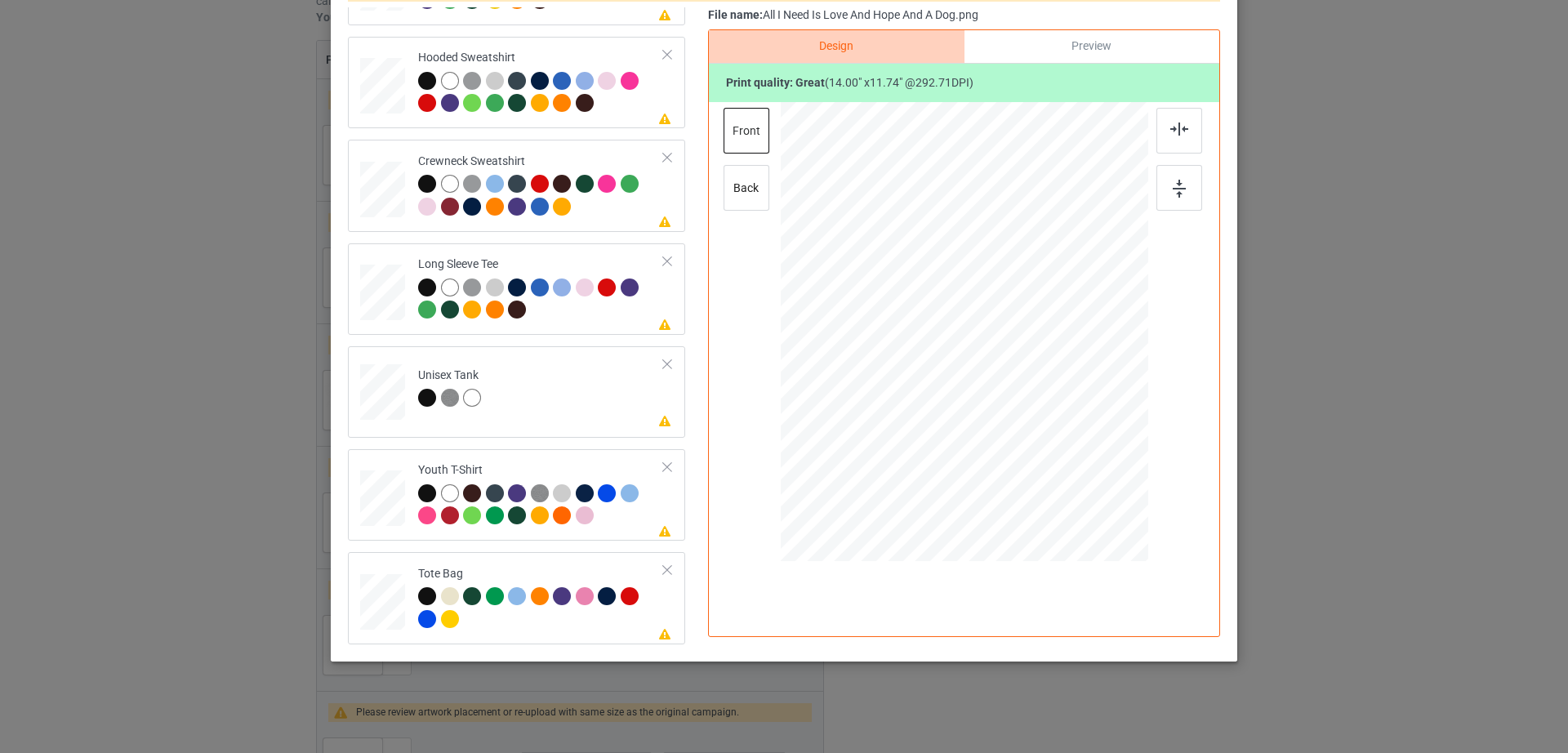
scroll to position [0, 0]
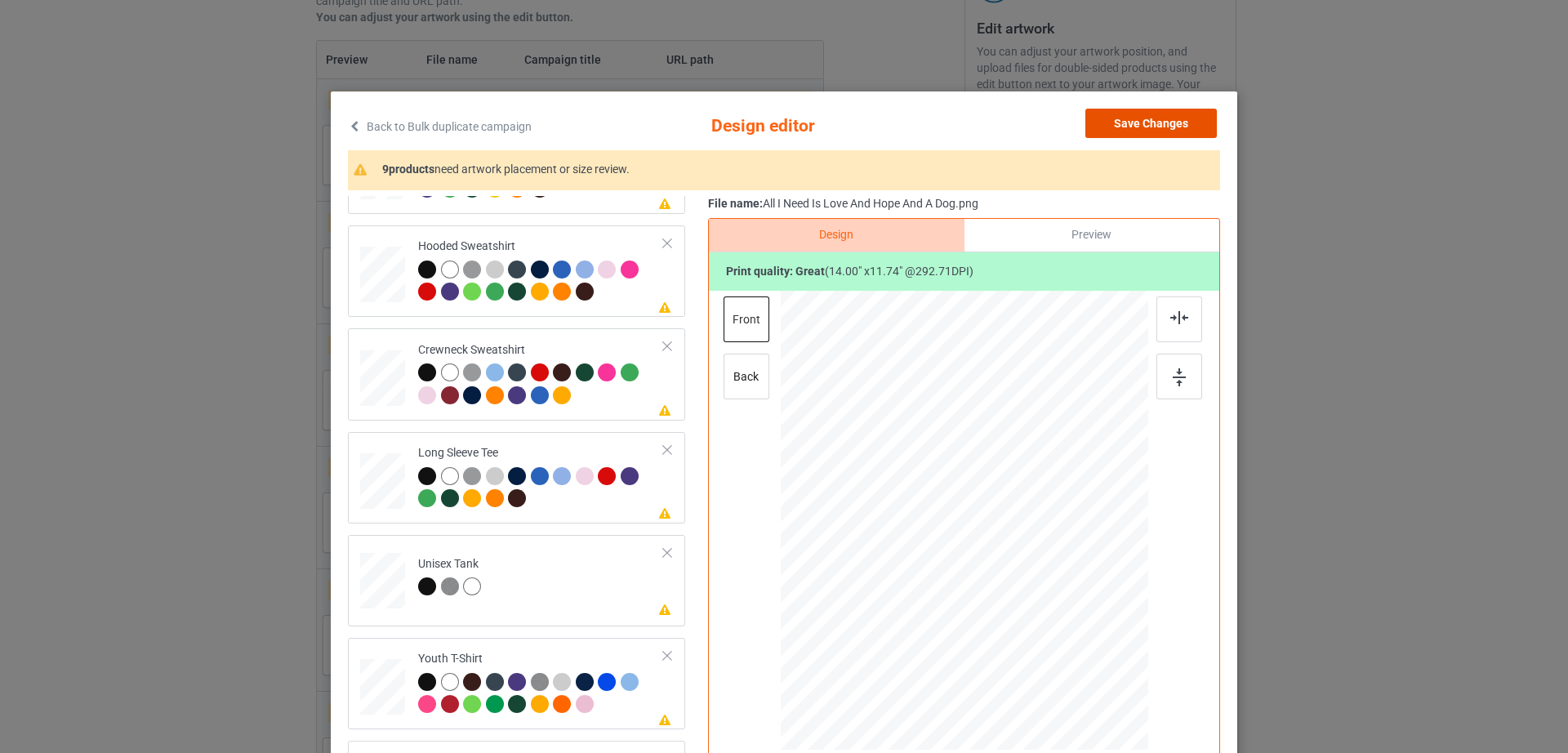
click at [1135, 122] on button "Save Changes" at bounding box center [1151, 123] width 132 height 30
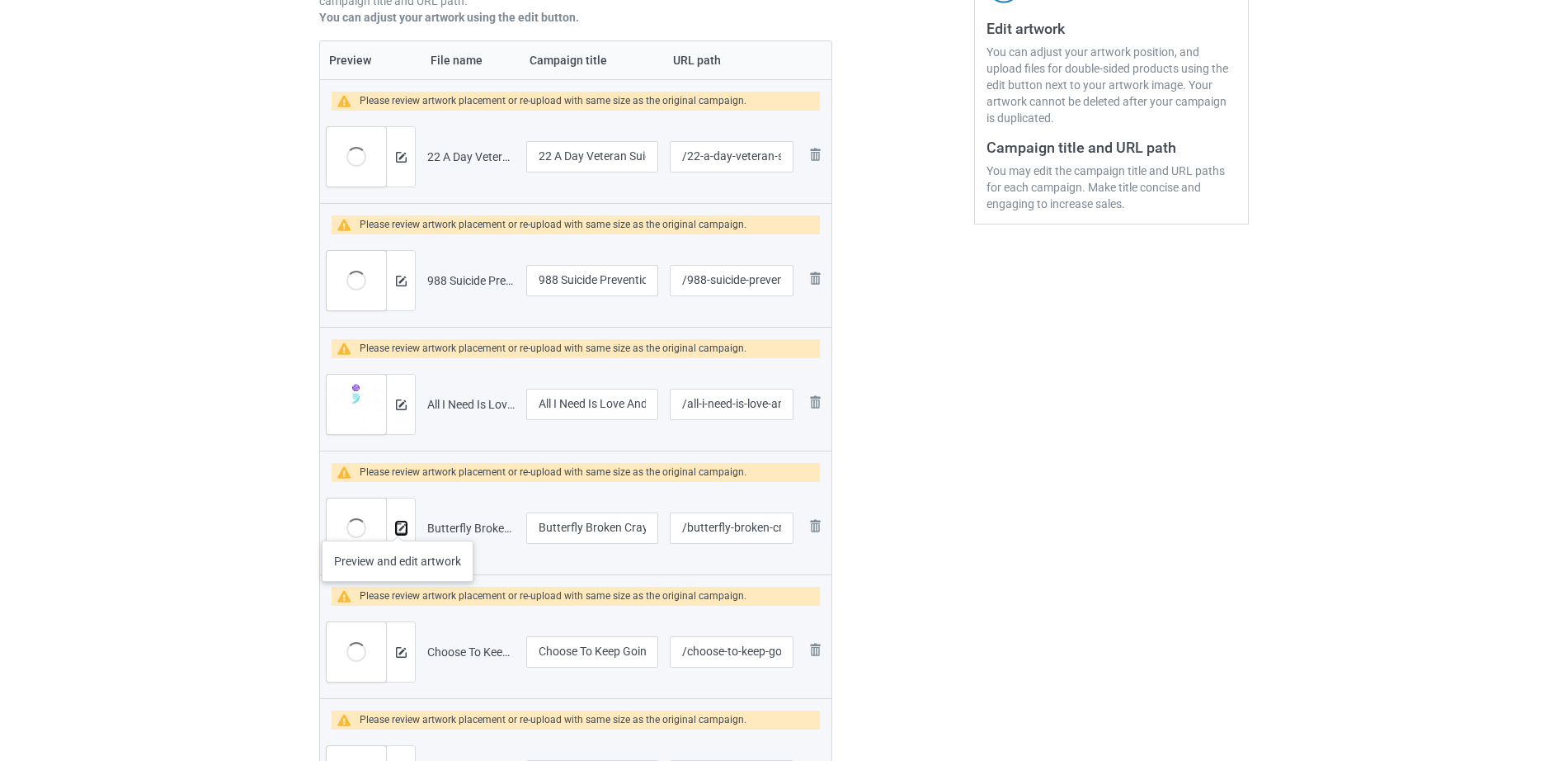
click at [397, 524] on img at bounding box center [401, 528] width 11 height 11
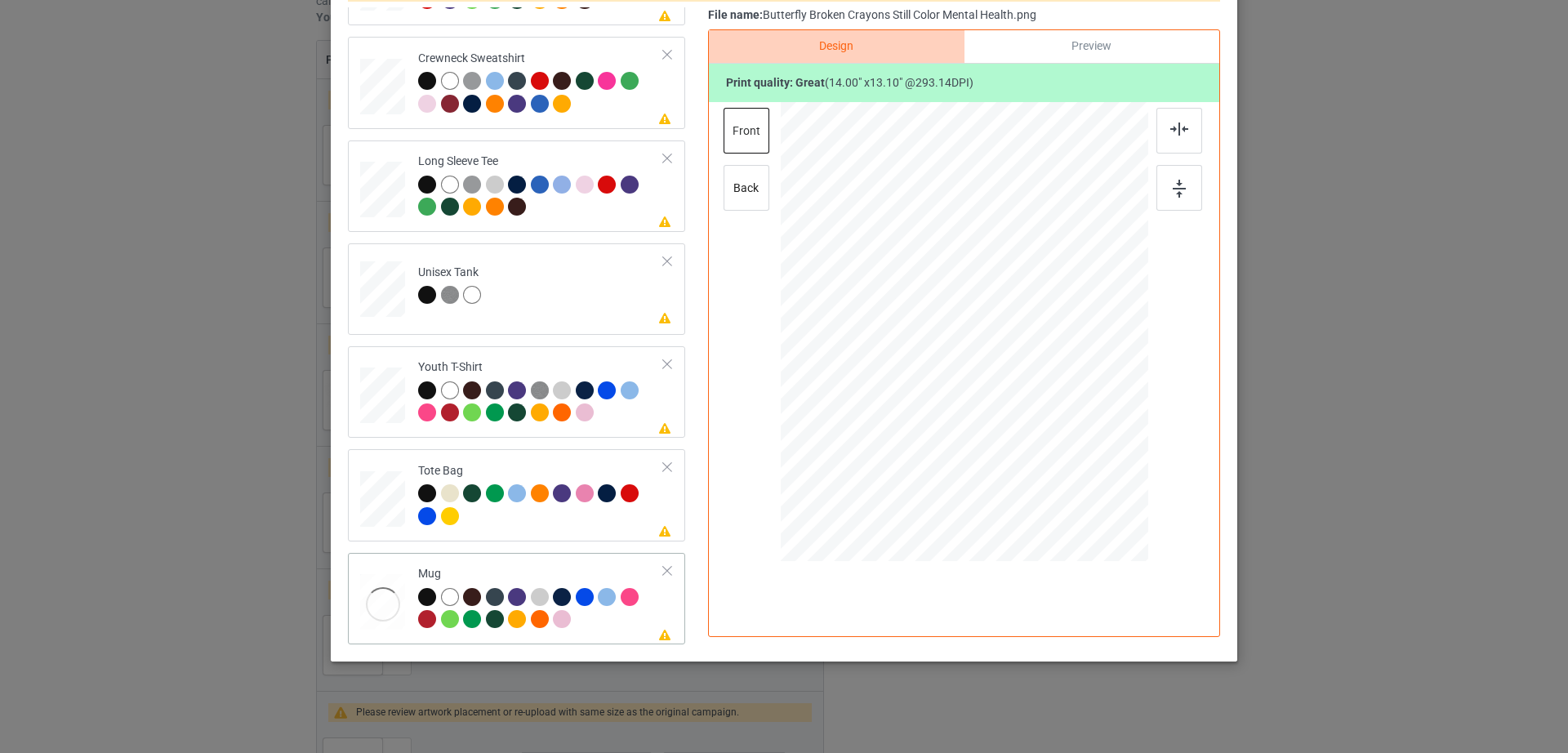
click at [661, 565] on div at bounding box center [667, 571] width 12 height 12
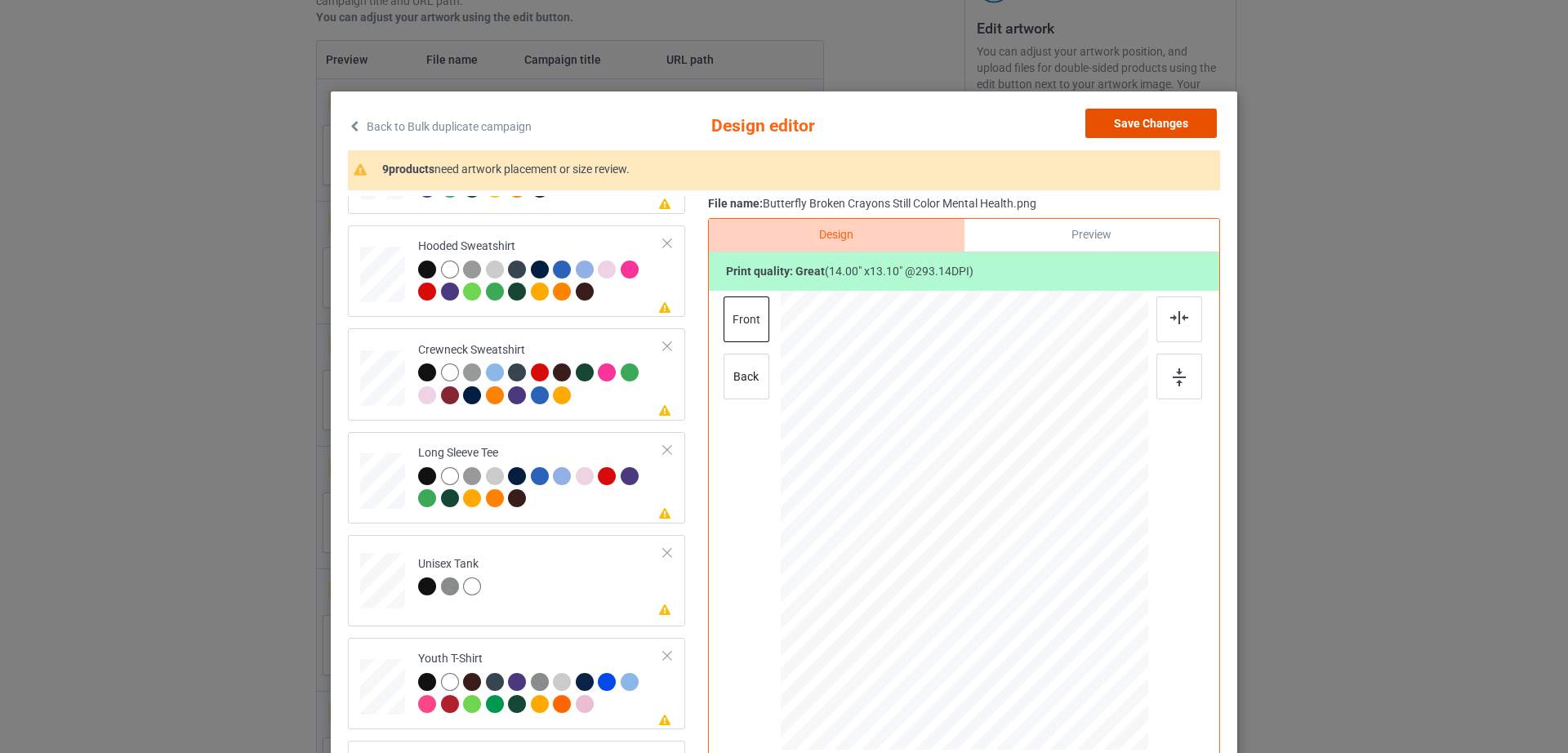
click at [1177, 120] on button "Save Changes" at bounding box center [1151, 123] width 132 height 30
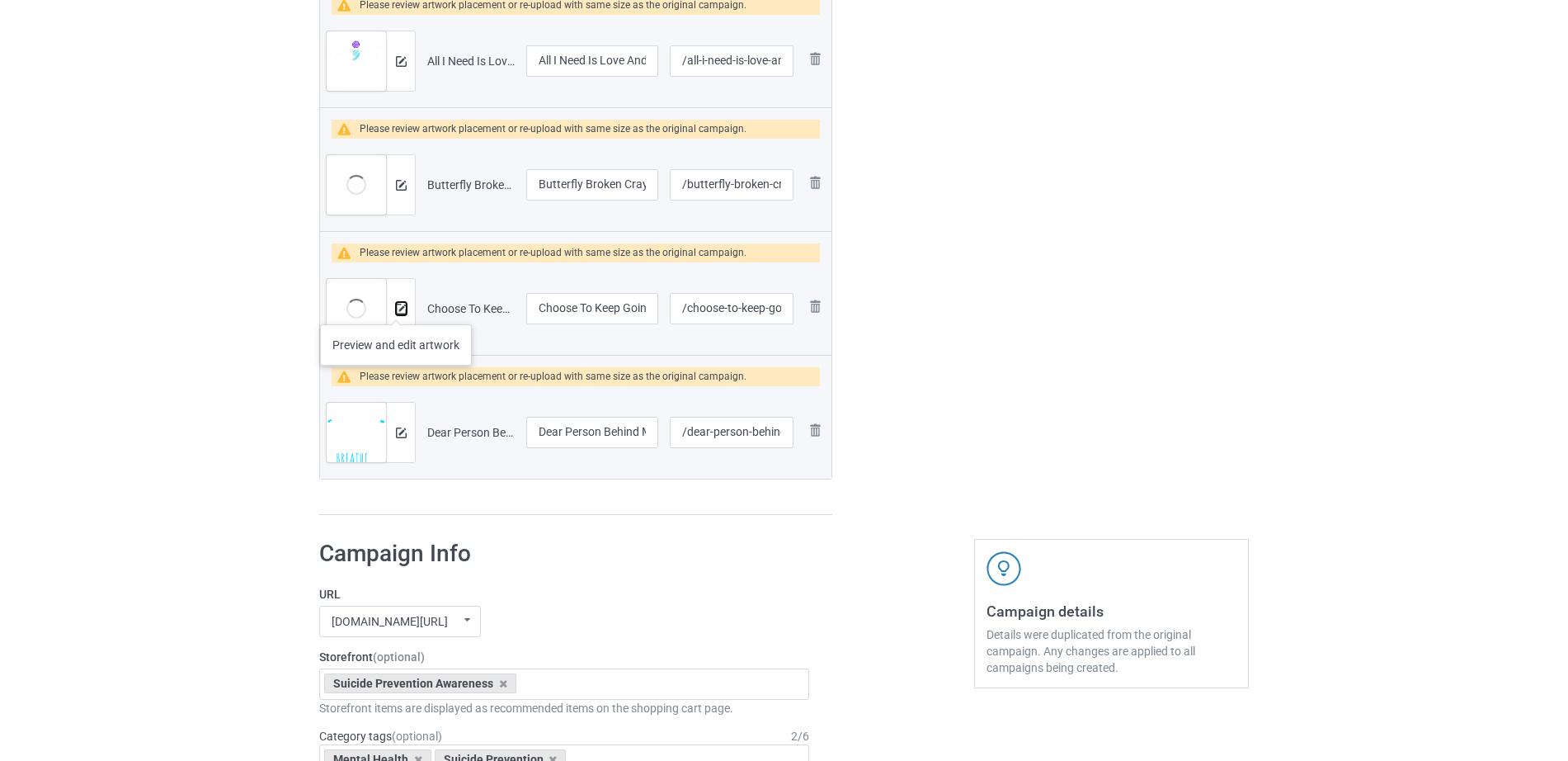
click at [396, 308] on img at bounding box center [401, 309] width 11 height 11
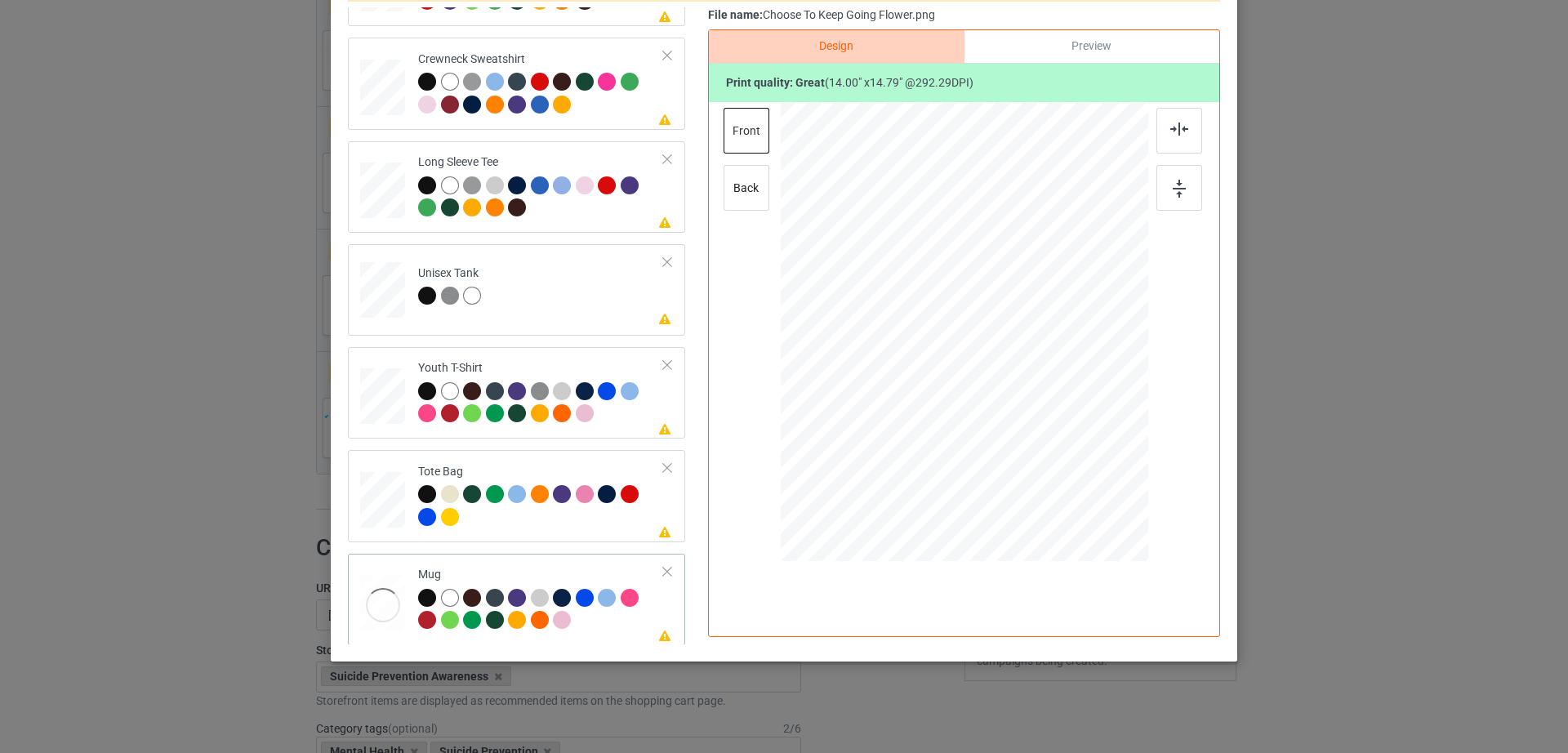
click at [645, 565] on div "Please review artwork placement Mug" at bounding box center [516, 599] width 337 height 91
click at [661, 568] on div at bounding box center [667, 572] width 12 height 12
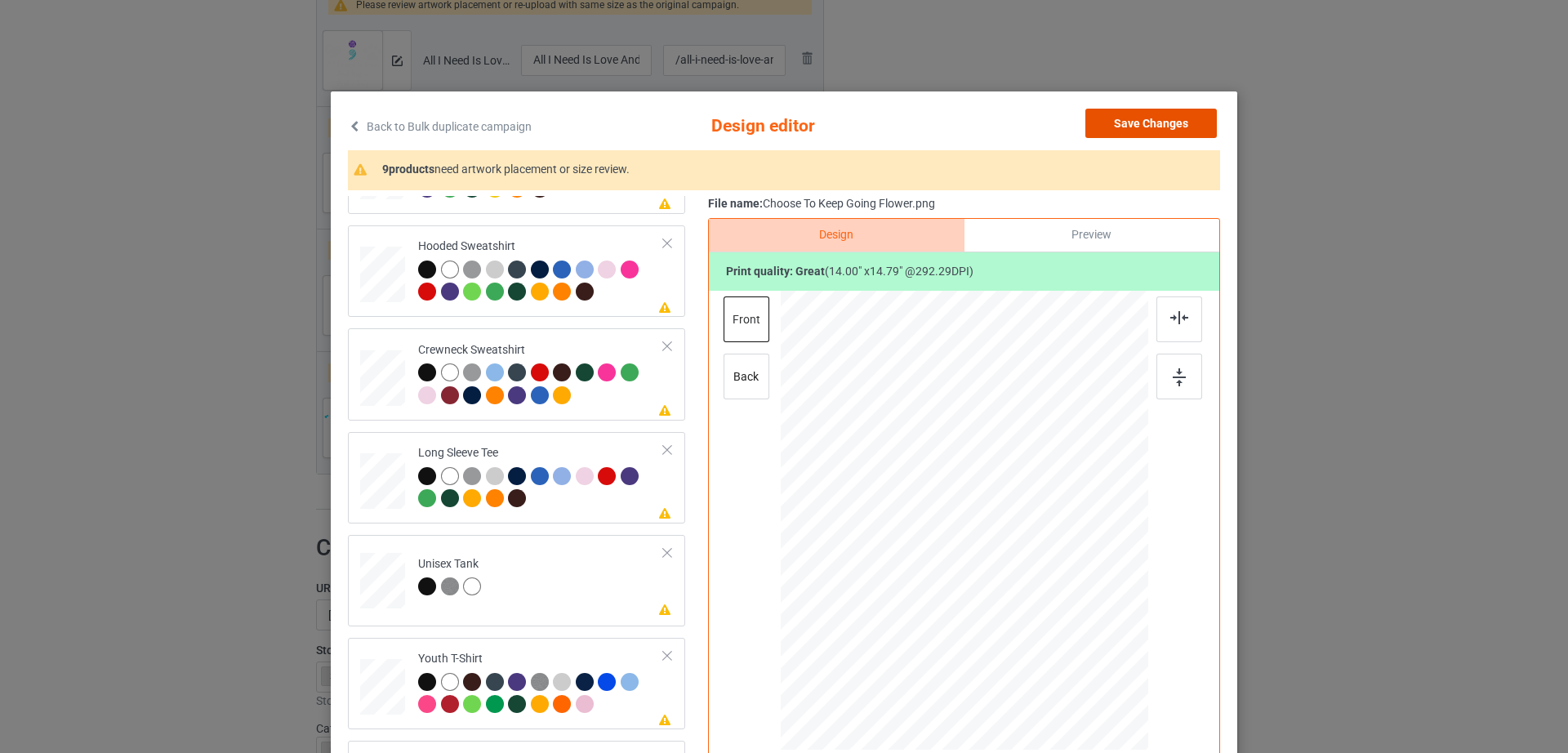
click at [1140, 135] on button "Save Changes" at bounding box center [1151, 123] width 132 height 30
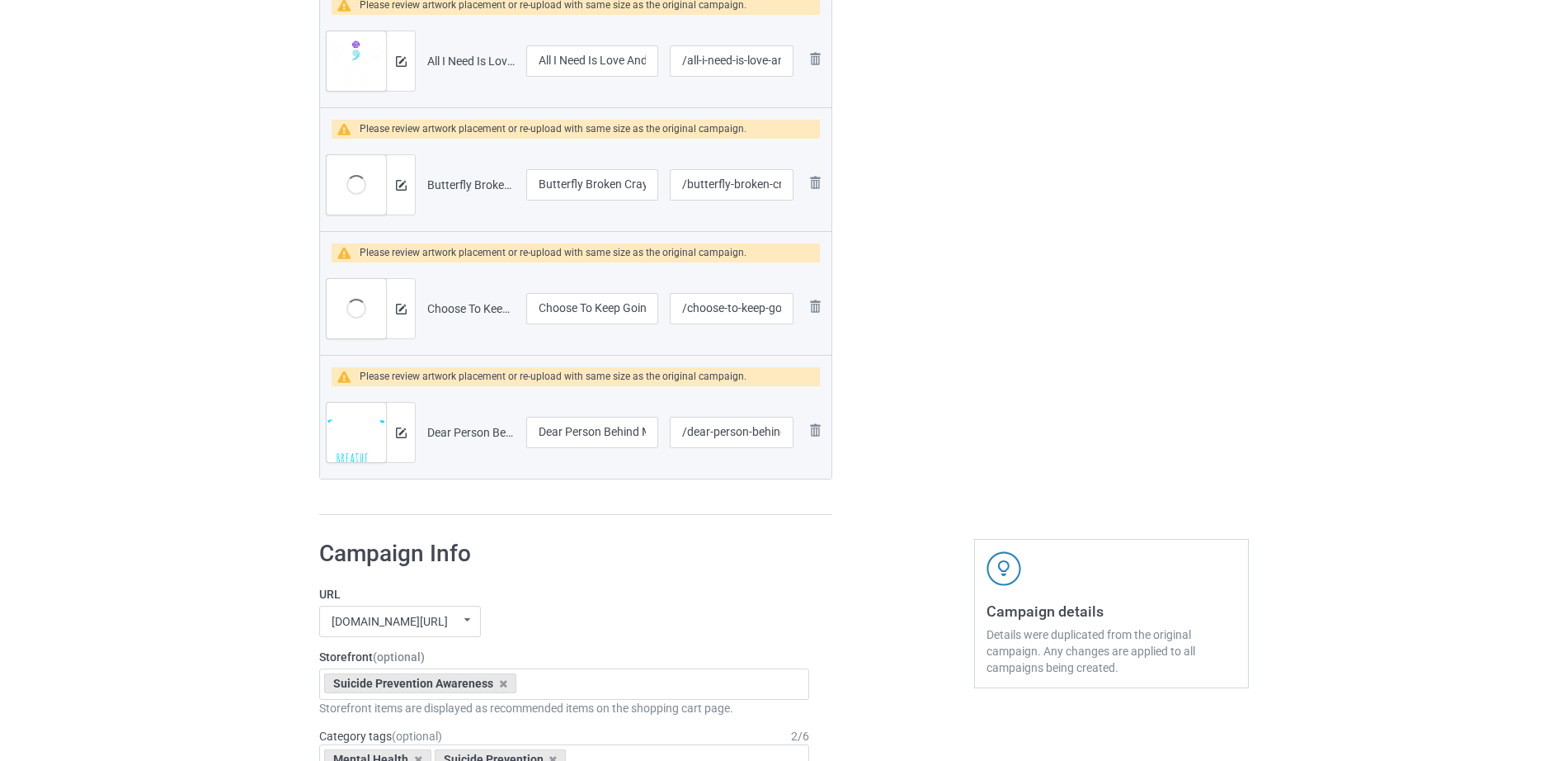
click at [394, 433] on div at bounding box center [400, 432] width 29 height 59
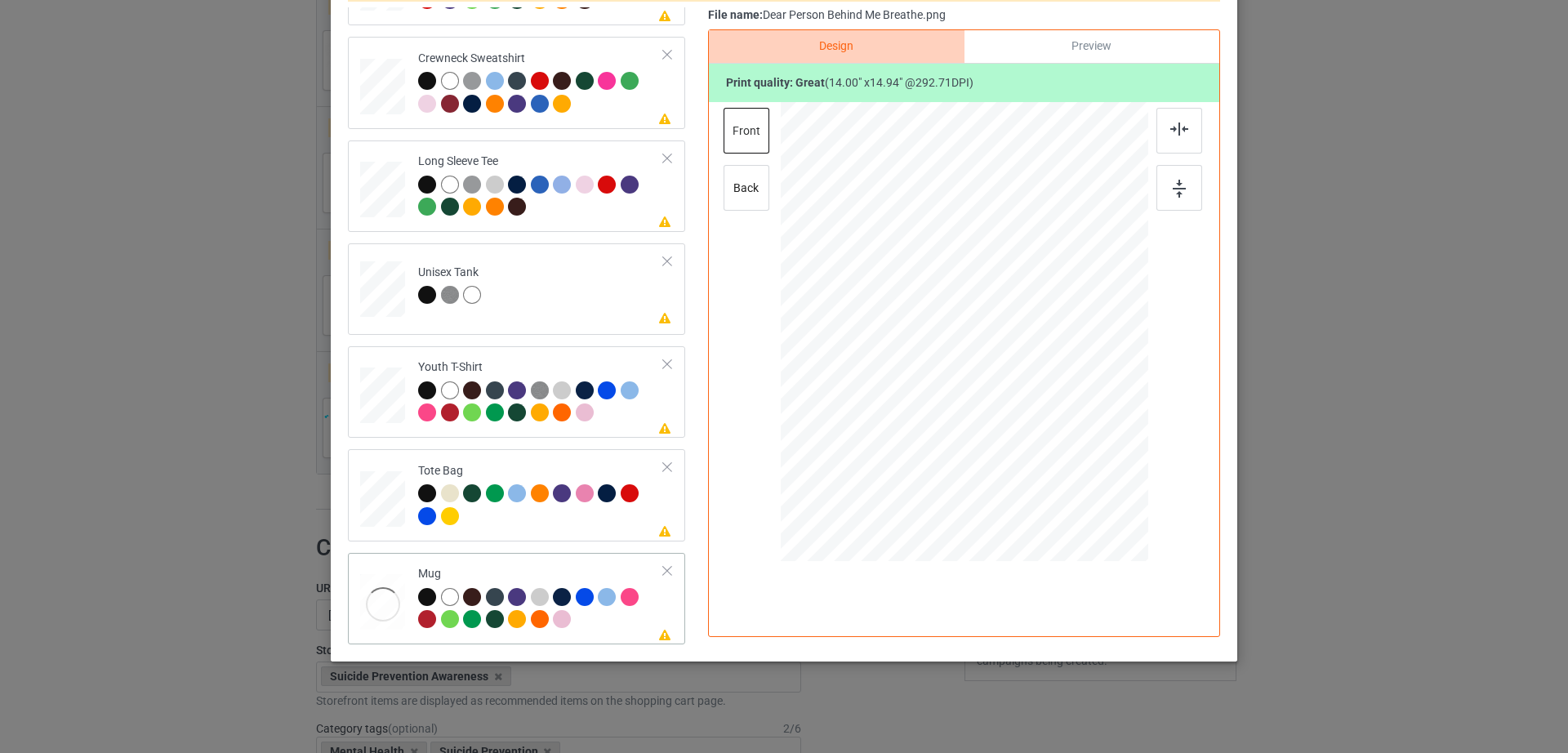
click at [661, 566] on div at bounding box center [667, 571] width 12 height 12
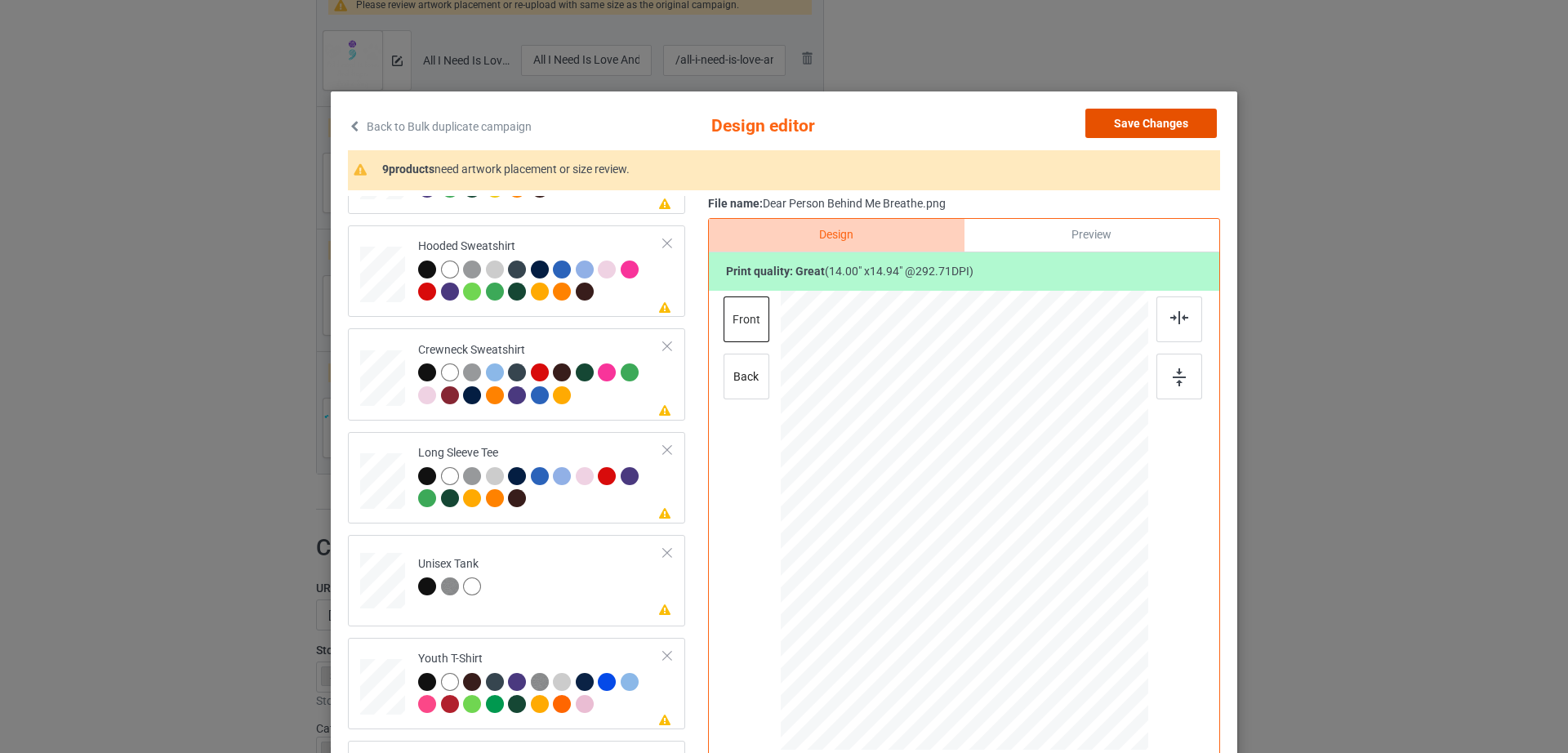
click at [1136, 127] on button "Save Changes" at bounding box center [1151, 123] width 132 height 30
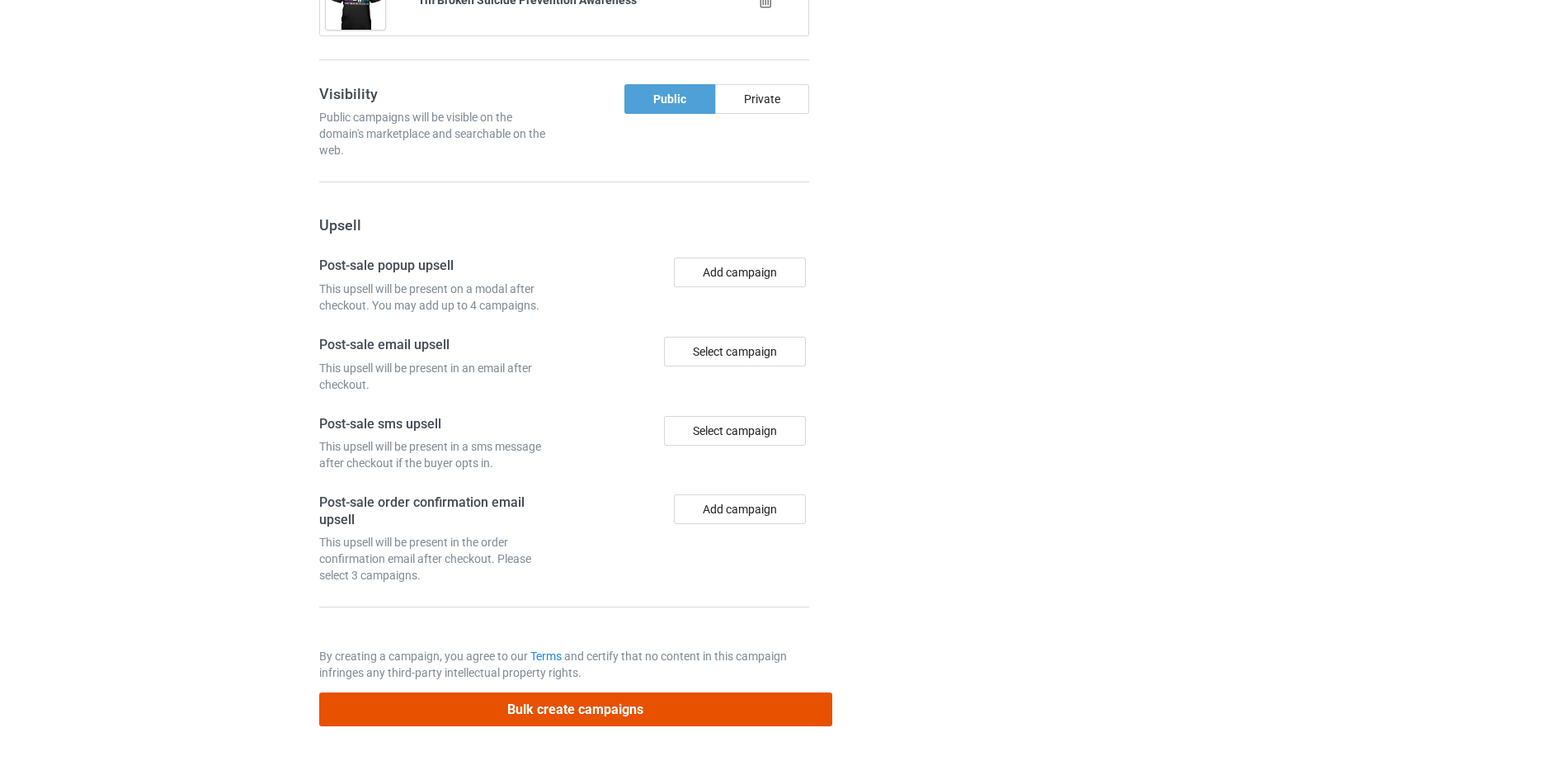
click at [586, 715] on button "Bulk create campaigns" at bounding box center [576, 709] width 513 height 34
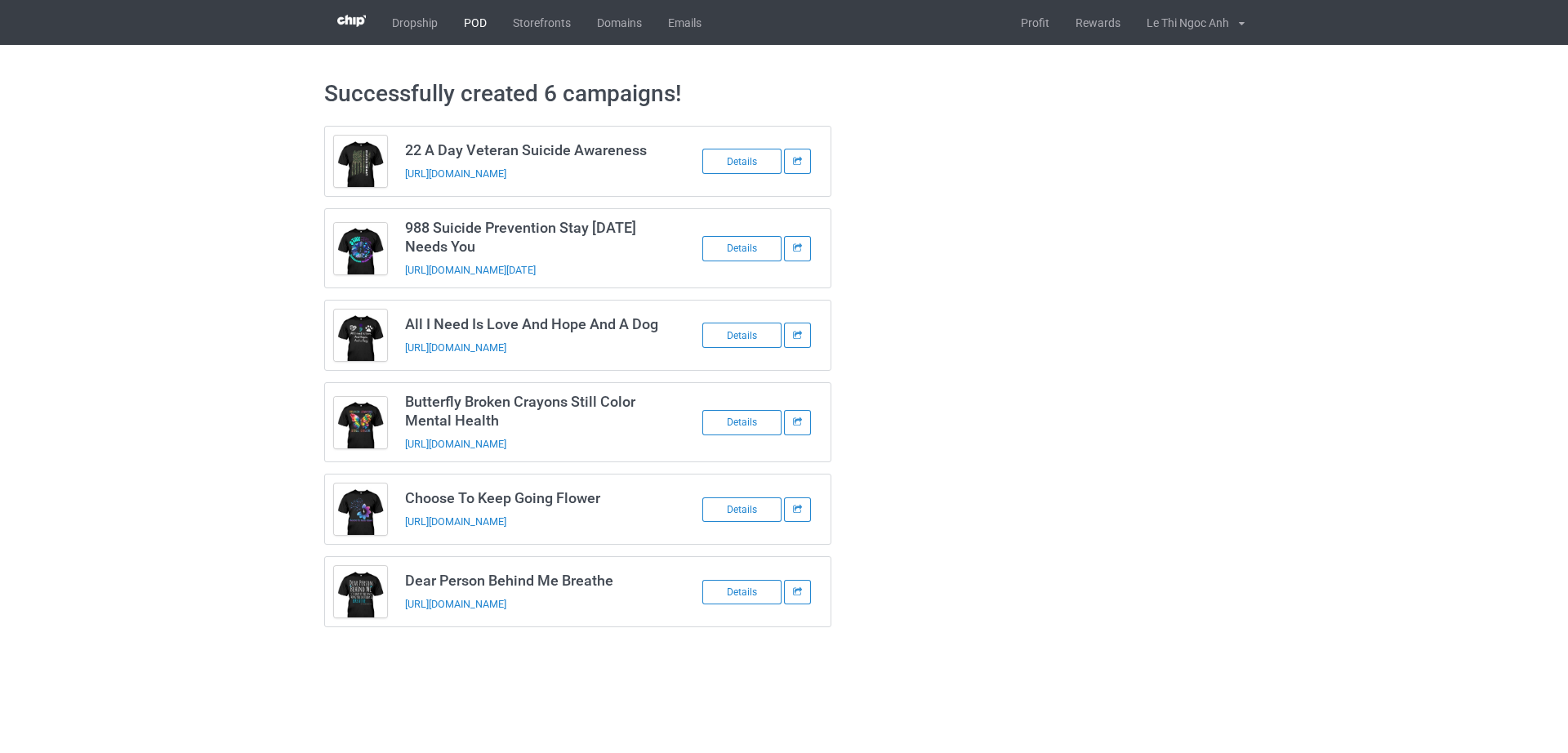
click at [479, 24] on link "POD" at bounding box center [475, 22] width 49 height 45
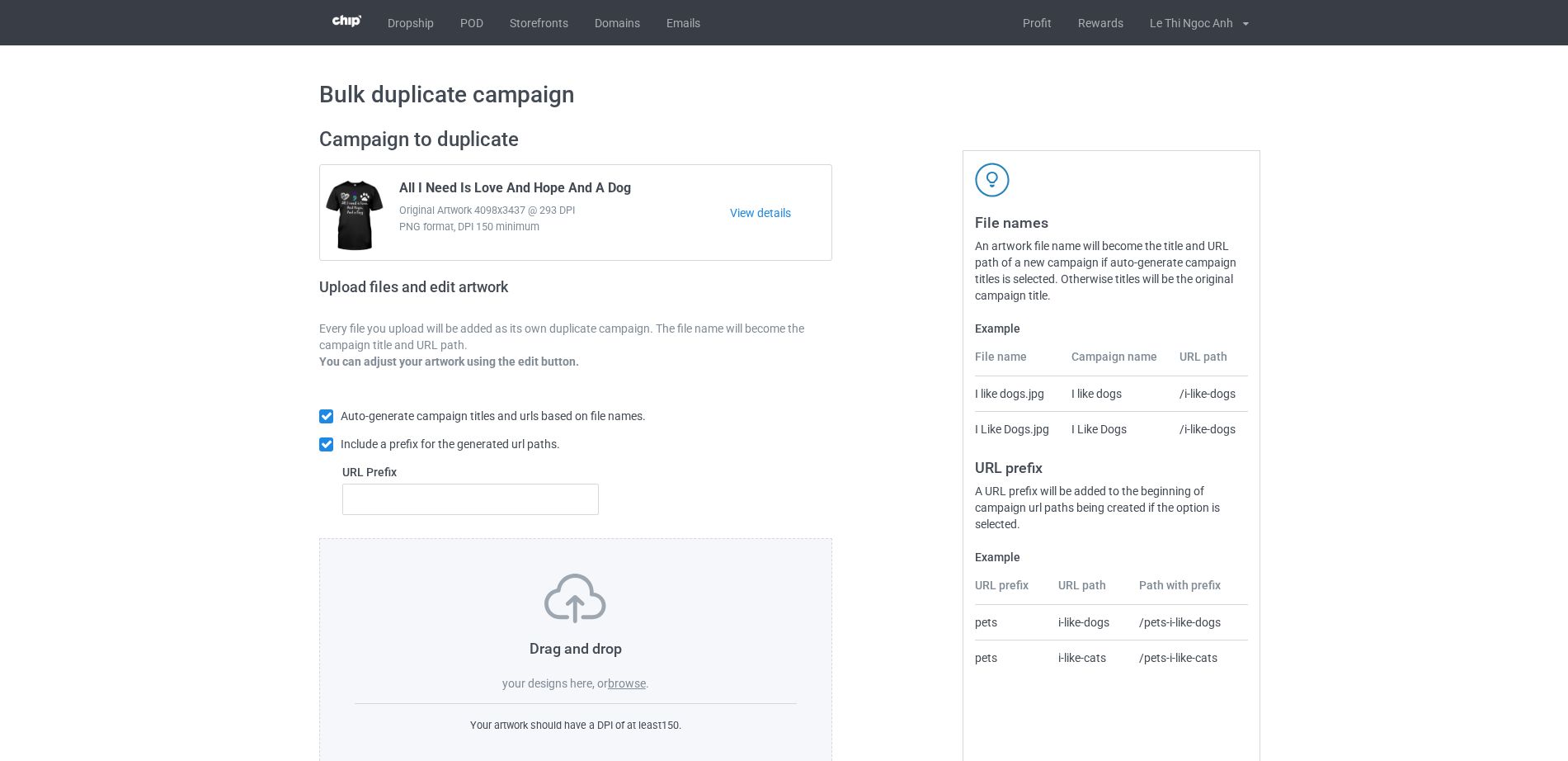
scroll to position [44, 0]
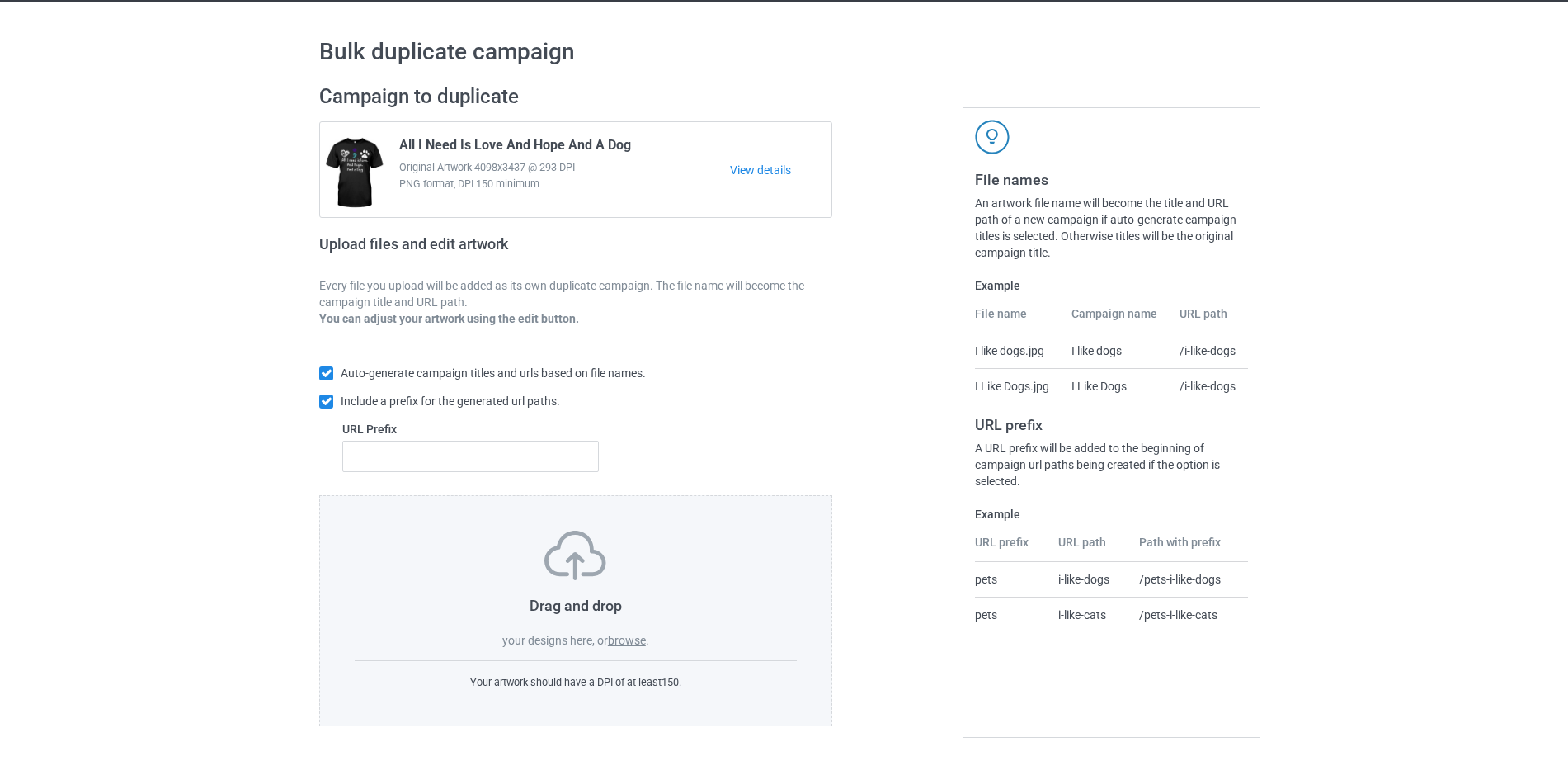
drag, startPoint x: 875, startPoint y: 617, endPoint x: 901, endPoint y: 86, distance: 531.6
click at [901, 86] on div at bounding box center [903, 405] width 119 height 665
click at [1193, 61] on h1 "Bulk duplicate campaign" at bounding box center [784, 52] width 930 height 30
